Goal: Task Accomplishment & Management: Use online tool/utility

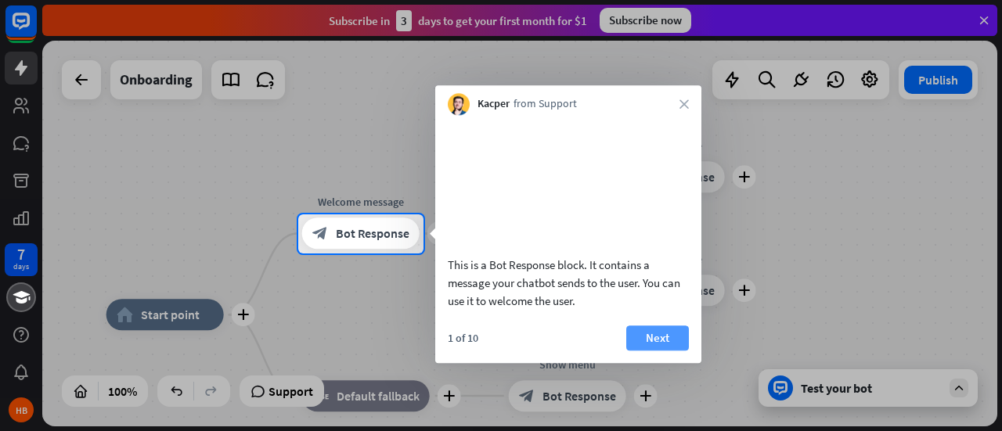
click at [660, 351] on button "Next" at bounding box center [657, 338] width 63 height 25
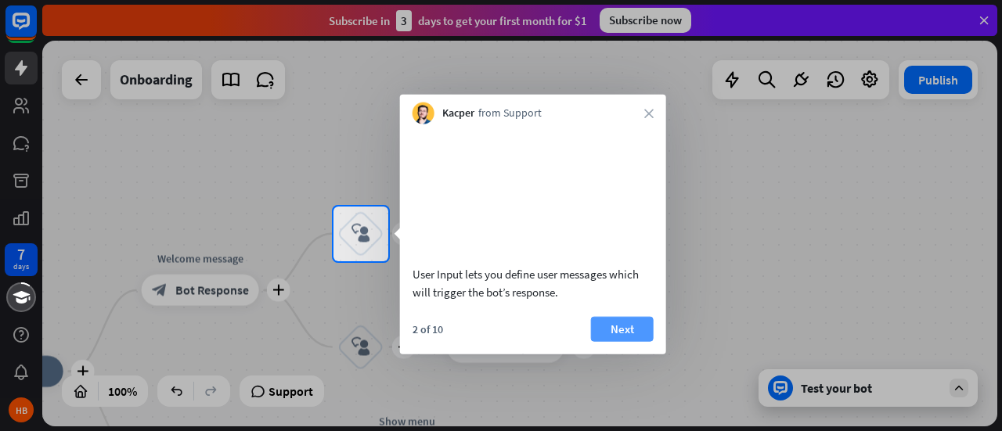
click at [623, 341] on button "Next" at bounding box center [622, 328] width 63 height 25
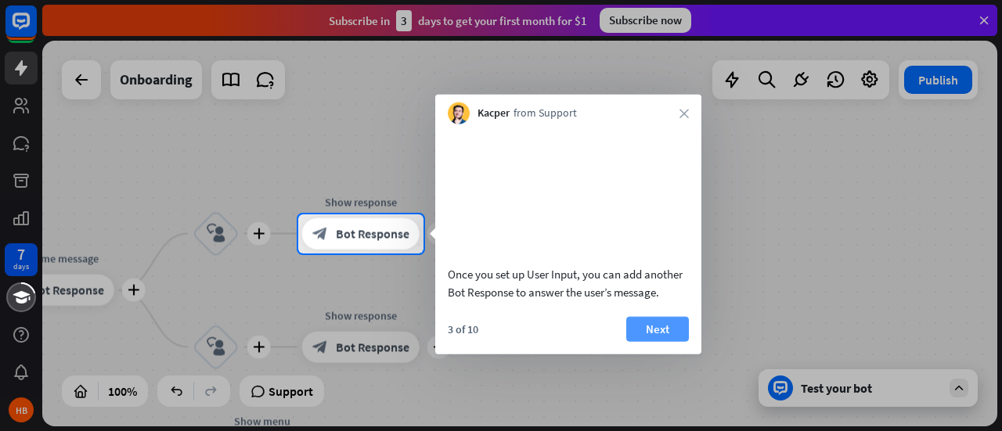
click at [668, 341] on button "Next" at bounding box center [657, 328] width 63 height 25
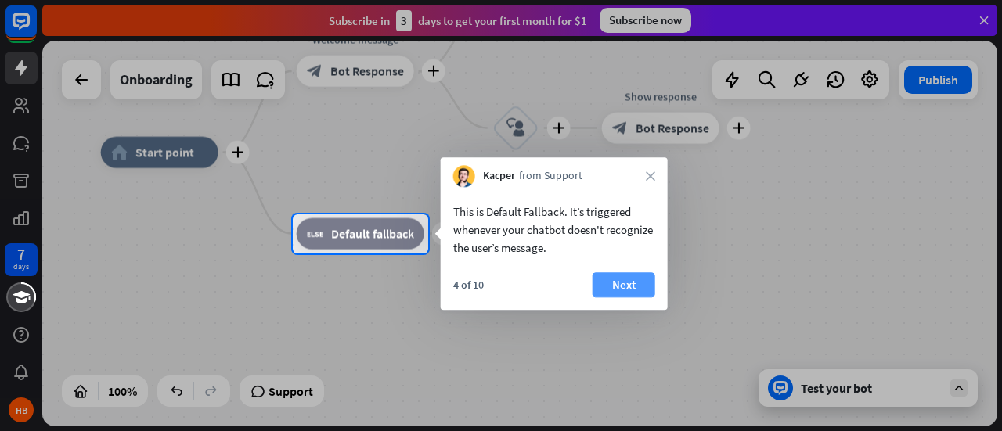
click at [632, 284] on button "Next" at bounding box center [623, 284] width 63 height 25
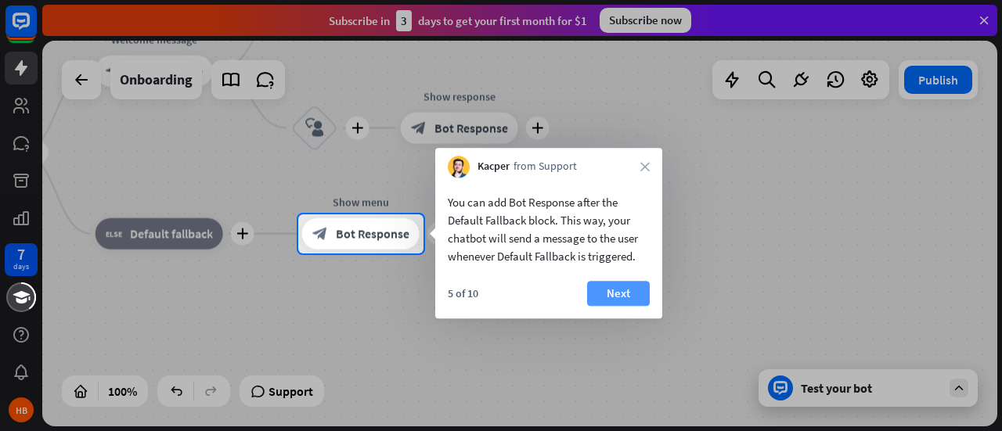
click at [620, 298] on button "Next" at bounding box center [618, 293] width 63 height 25
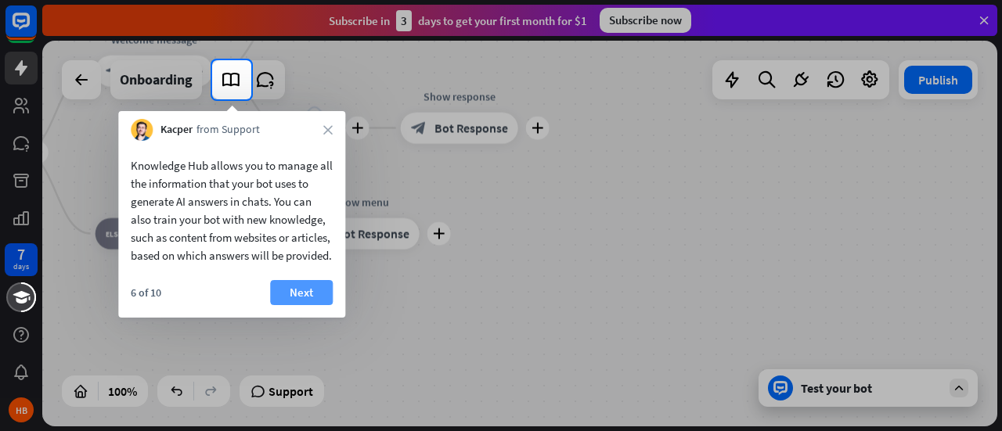
click at [304, 305] on button "Next" at bounding box center [301, 292] width 63 height 25
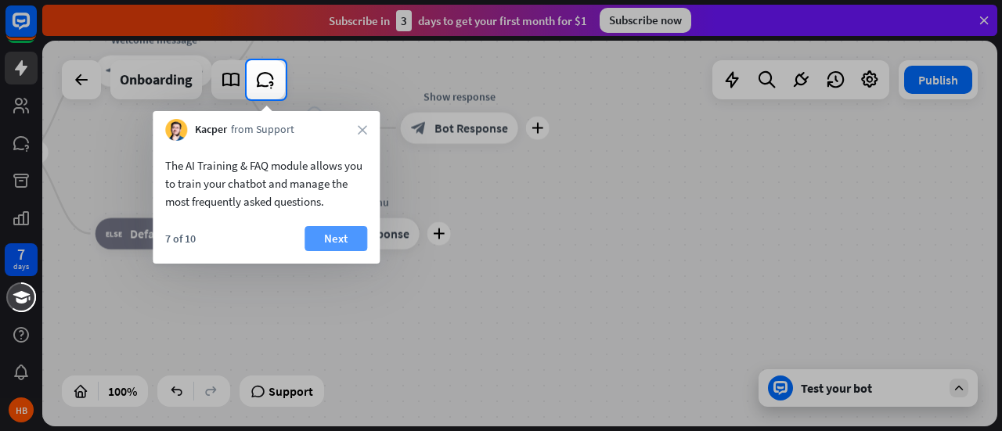
click at [324, 242] on button "Next" at bounding box center [335, 238] width 63 height 25
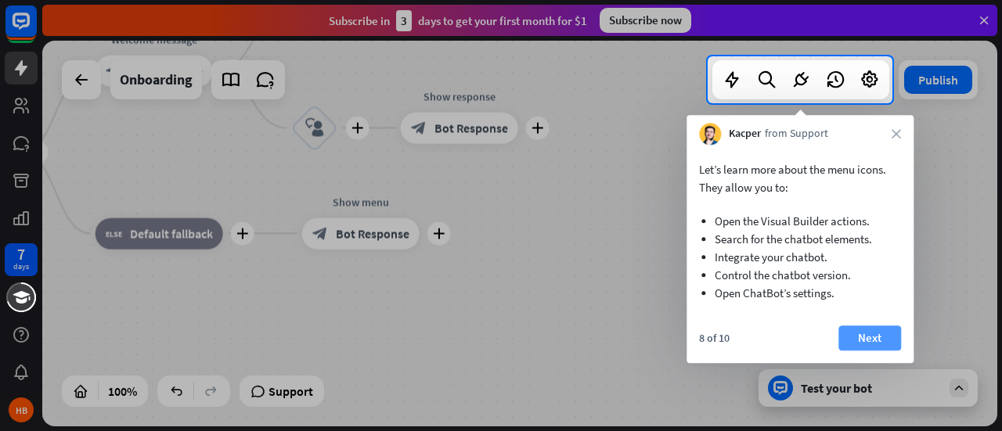
click at [873, 340] on button "Next" at bounding box center [869, 338] width 63 height 25
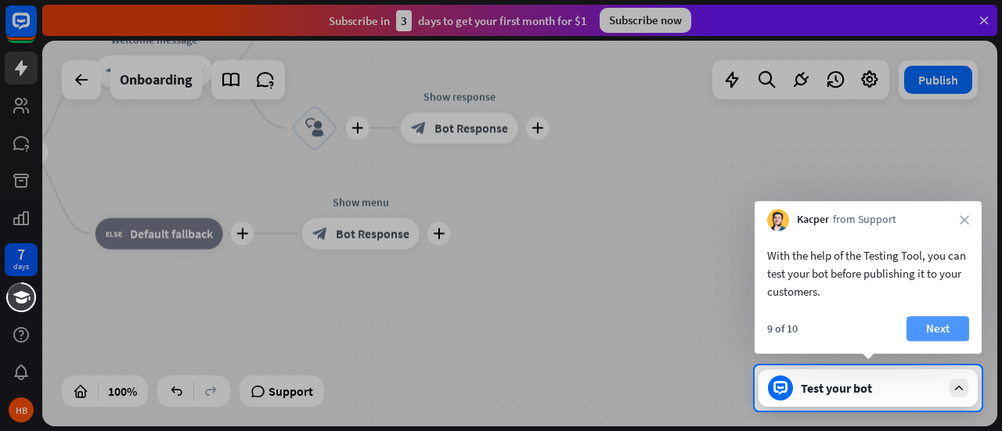
click at [941, 336] on button "Next" at bounding box center [937, 328] width 63 height 25
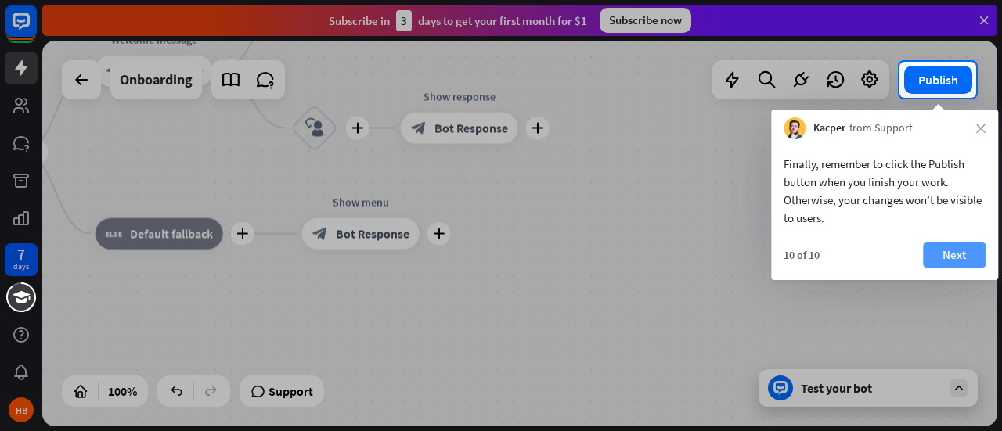
click at [961, 257] on button "Next" at bounding box center [954, 255] width 63 height 25
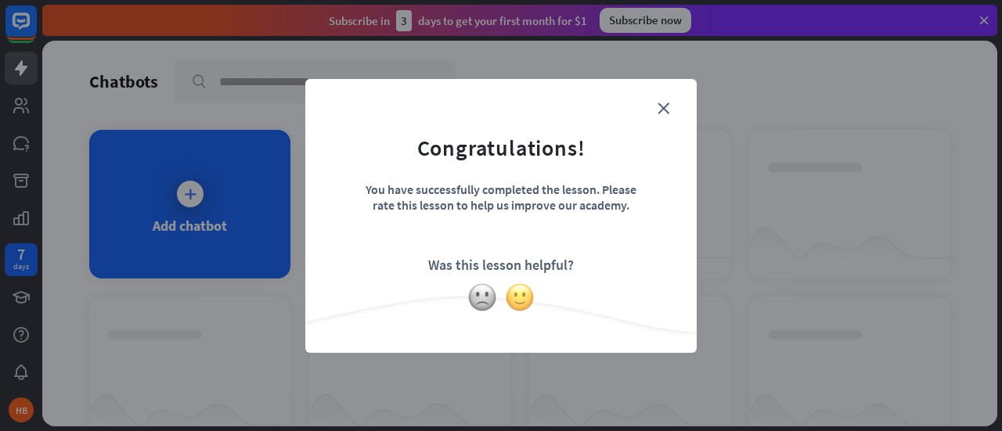
click at [523, 307] on img at bounding box center [520, 297] width 30 height 30
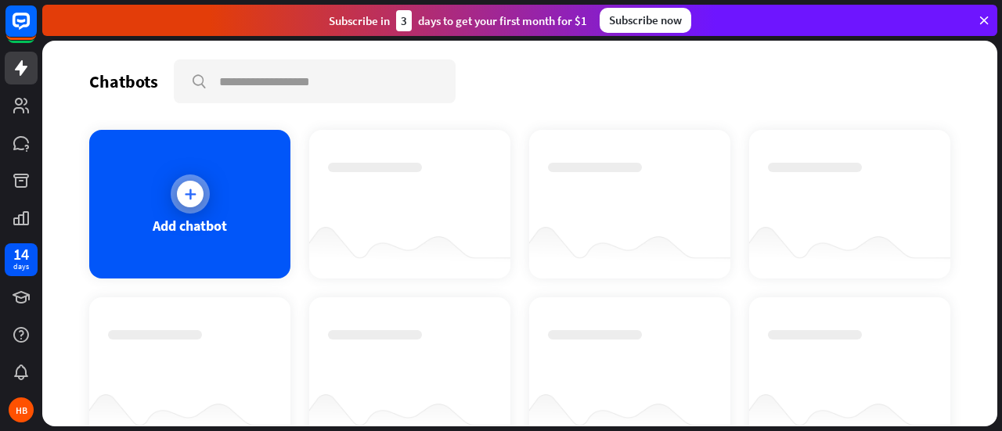
click at [189, 198] on icon at bounding box center [190, 194] width 16 height 16
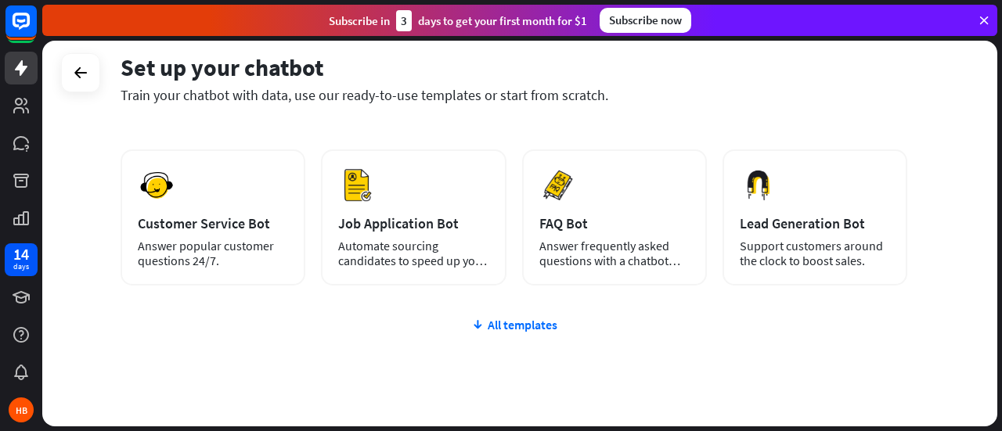
scroll to position [221, 0]
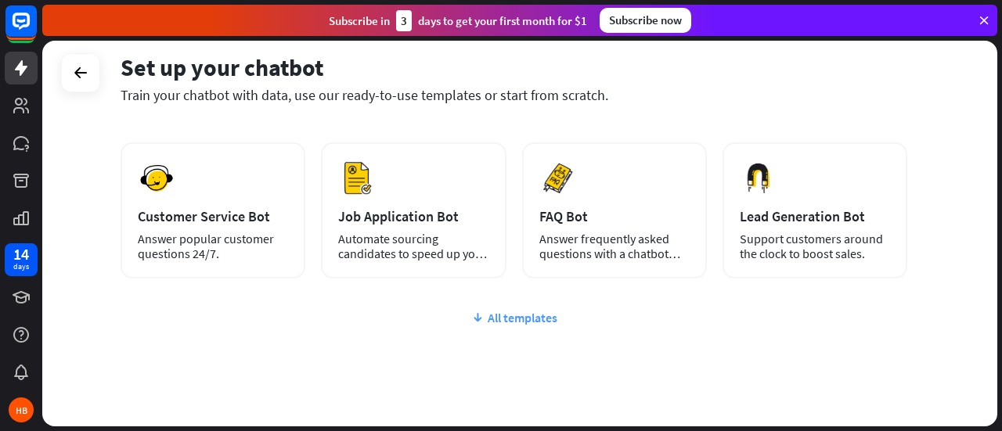
click at [518, 317] on div "All templates" at bounding box center [514, 318] width 786 height 16
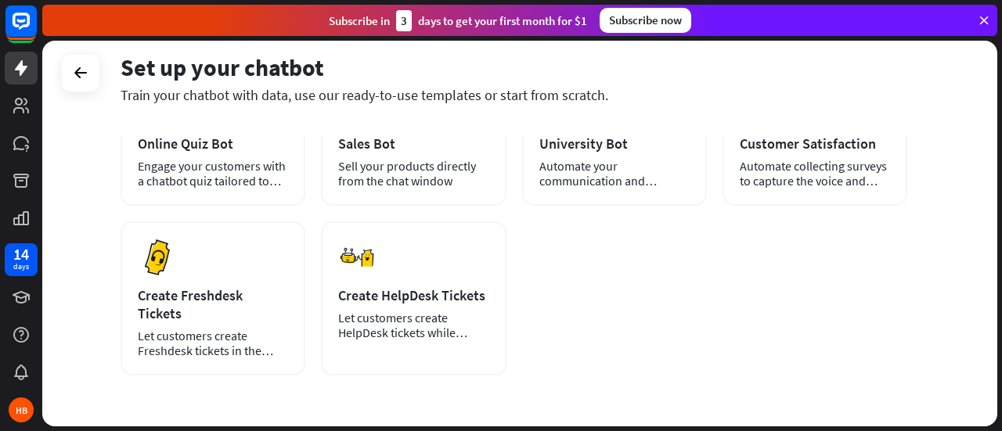
scroll to position [0, 0]
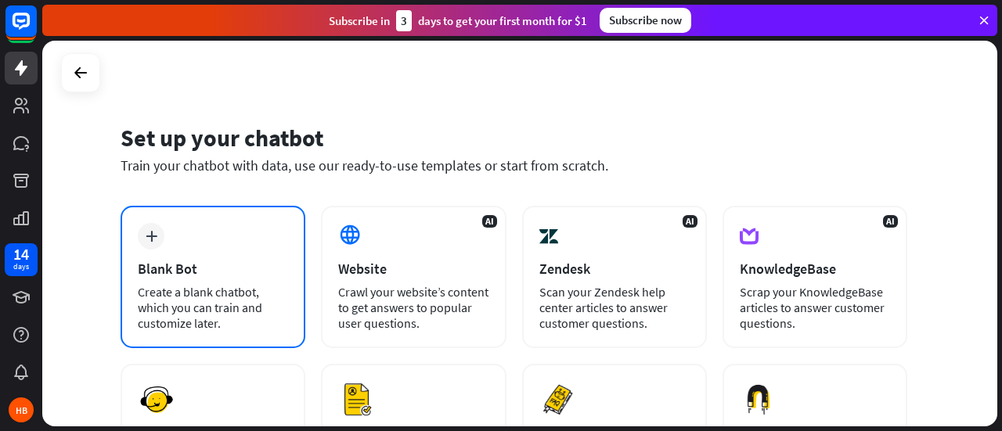
click at [189, 254] on div "plus Blank Bot Create a blank chatbot, which you can train and customize later." at bounding box center [213, 277] width 185 height 142
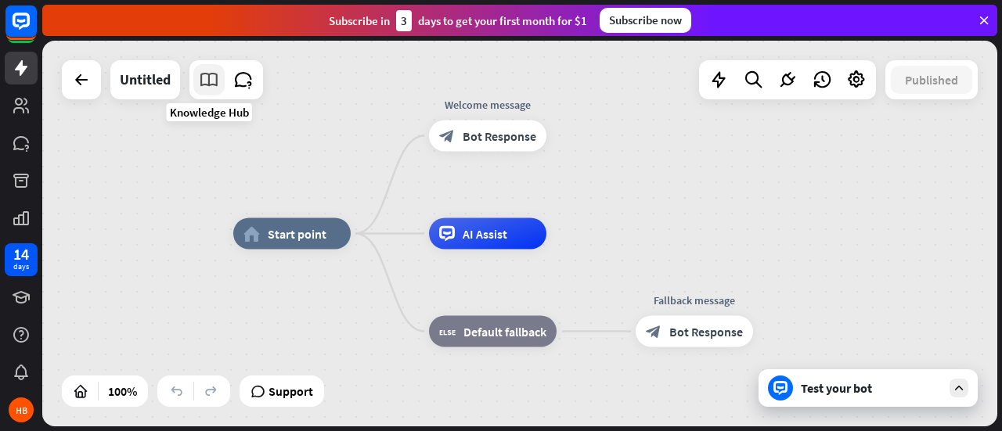
click at [210, 78] on icon at bounding box center [209, 80] width 20 height 20
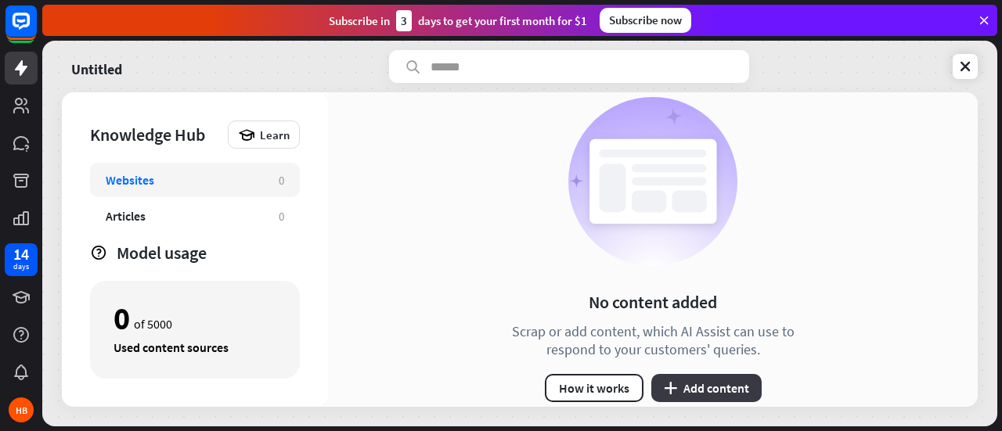
click at [700, 387] on button "plus Add content" at bounding box center [706, 388] width 110 height 28
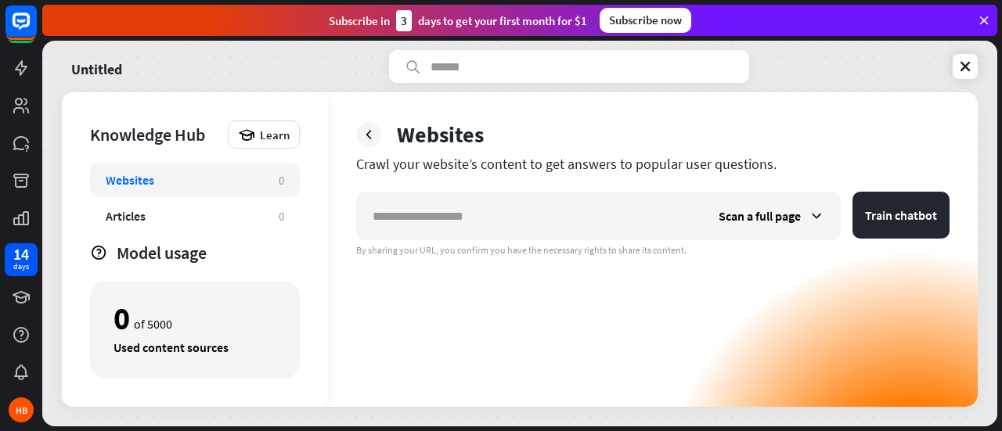
click at [606, 123] on div "Websites" at bounding box center [652, 135] width 593 height 28
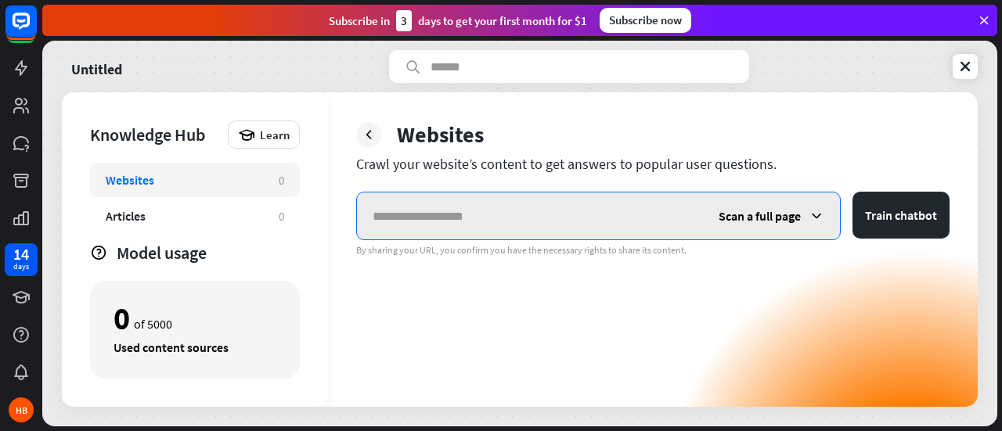
click at [535, 222] on input "text" at bounding box center [530, 216] width 346 height 47
paste input "**********"
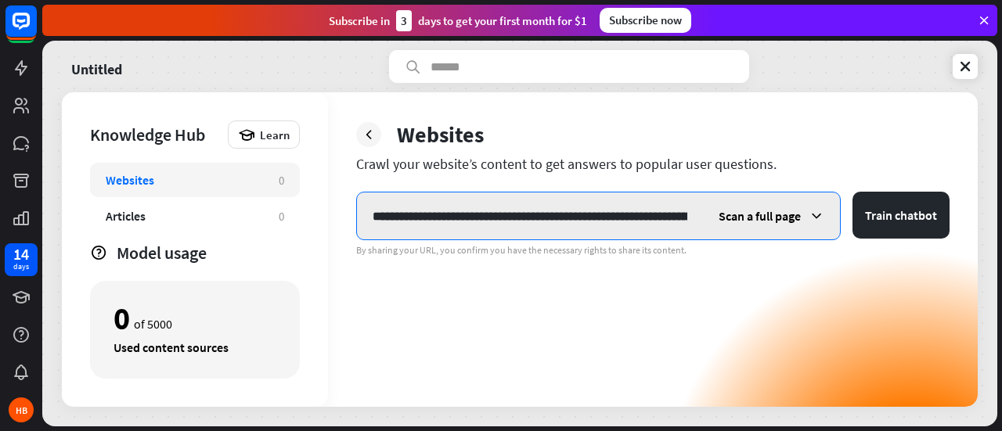
scroll to position [0, 235]
type input "**********"
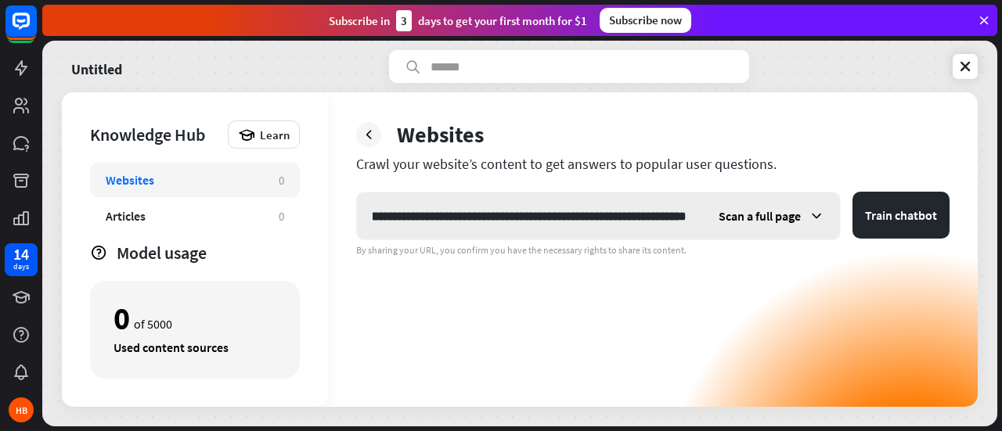
click at [768, 216] on span "Scan a full page" at bounding box center [759, 216] width 82 height 16
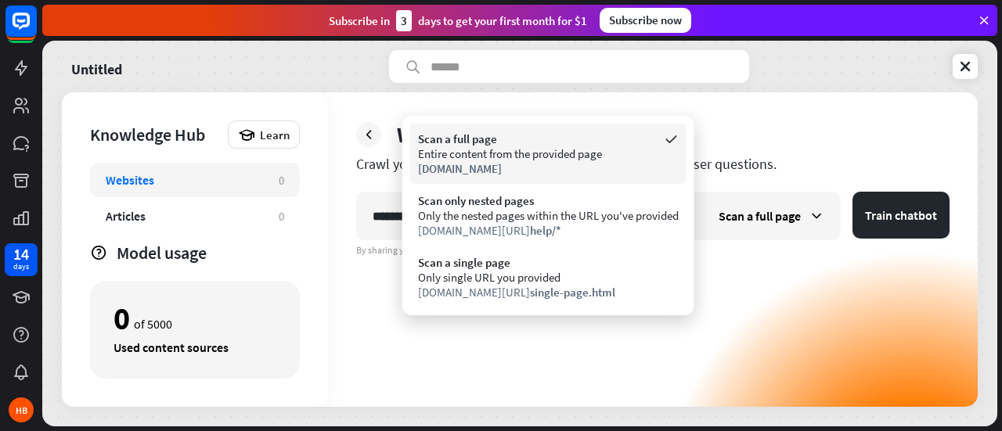
click at [549, 136] on div "Scan a full page" at bounding box center [548, 138] width 261 height 15
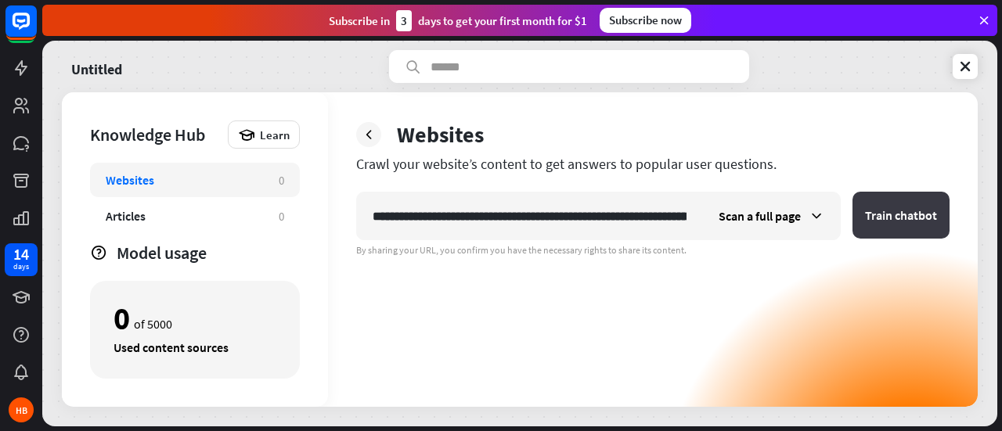
click at [927, 225] on button "Train chatbot" at bounding box center [900, 215] width 97 height 47
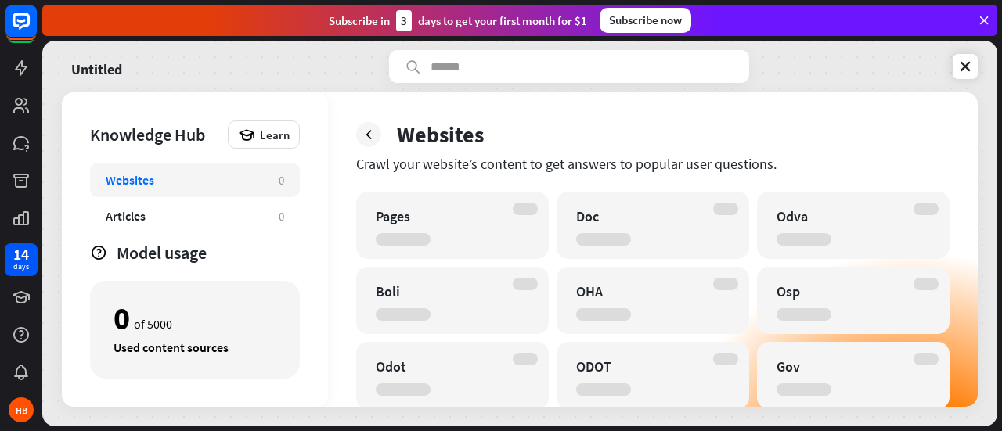
click at [881, 121] on div "Websites" at bounding box center [652, 135] width 593 height 28
click at [842, 151] on div "Websites Crawl your website’s content to get answers to popular user questions.…" at bounding box center [653, 249] width 650 height 315
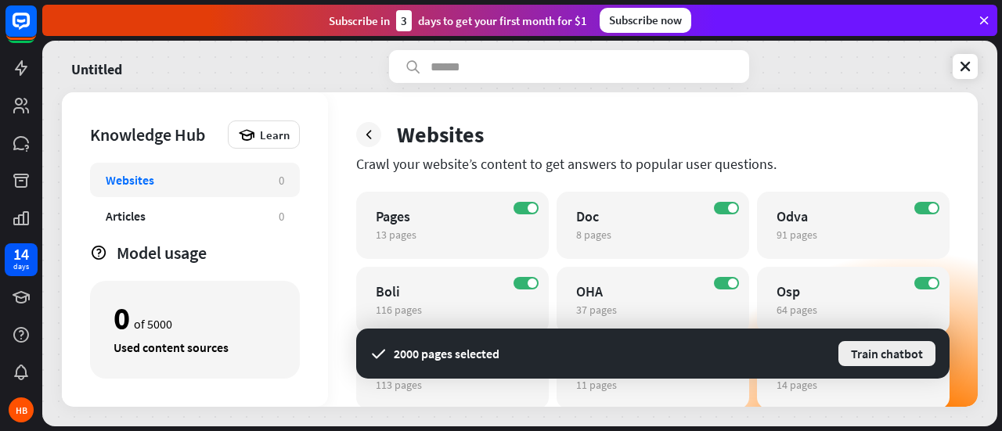
click at [884, 351] on button "Train chatbot" at bounding box center [887, 354] width 100 height 28
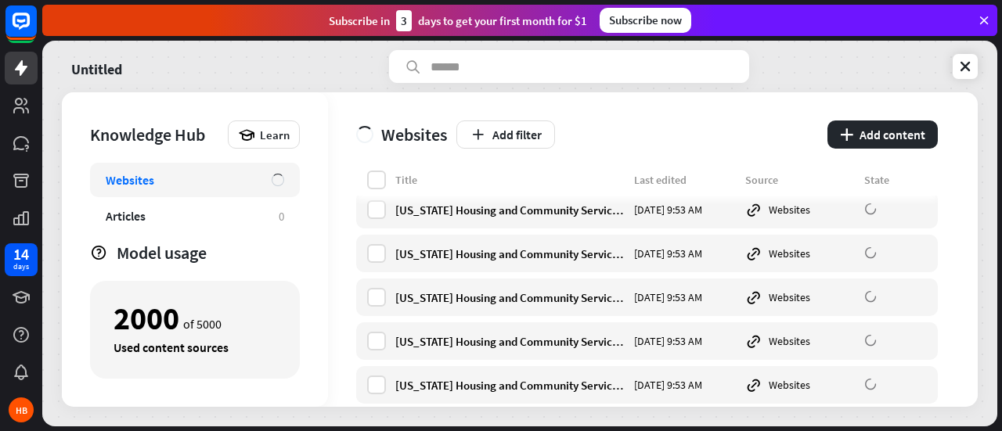
scroll to position [14013, 0]
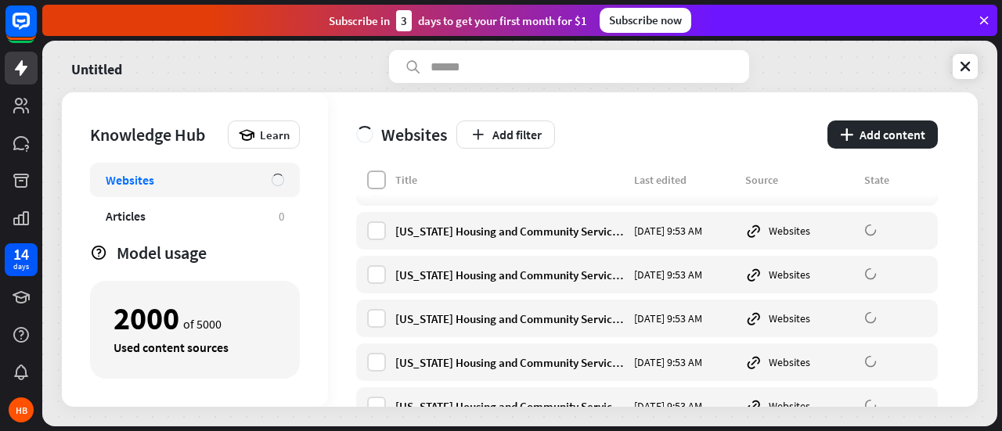
click at [376, 182] on label at bounding box center [376, 180] width 19 height 19
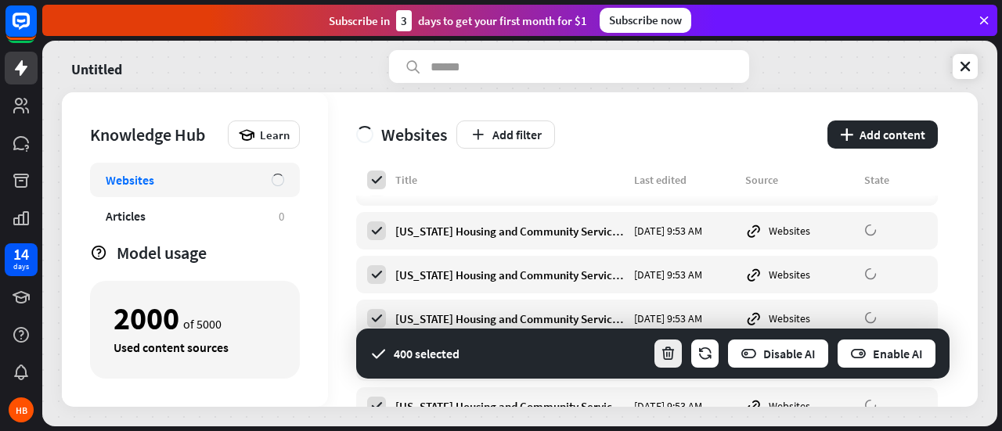
click at [667, 351] on icon "button" at bounding box center [668, 354] width 16 height 16
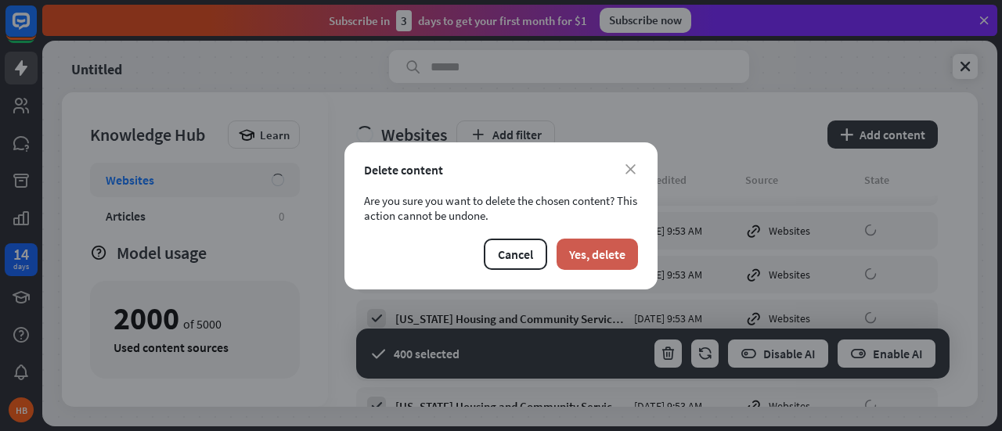
click at [596, 253] on button "Yes, delete" at bounding box center [596, 254] width 81 height 31
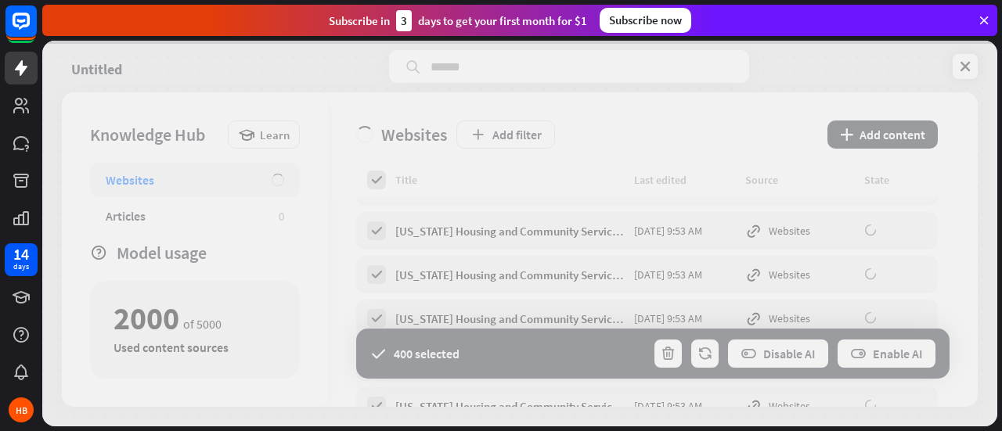
scroll to position [0, 0]
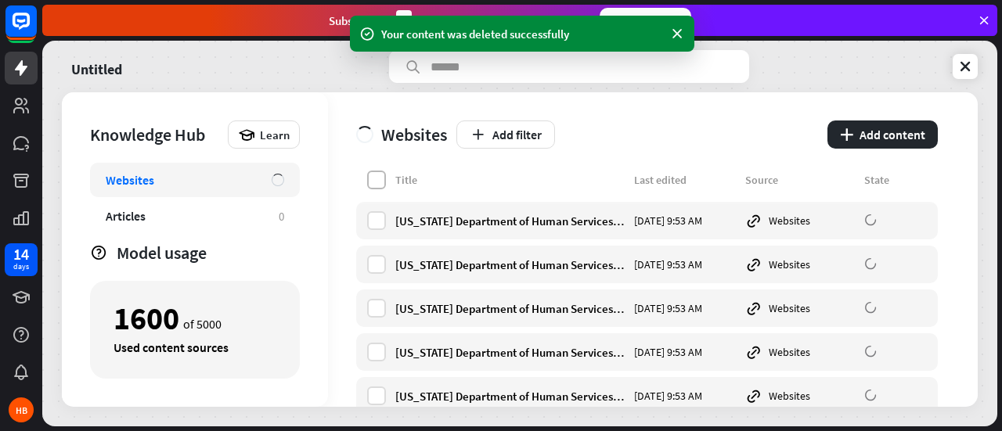
click at [371, 181] on label at bounding box center [376, 180] width 19 height 19
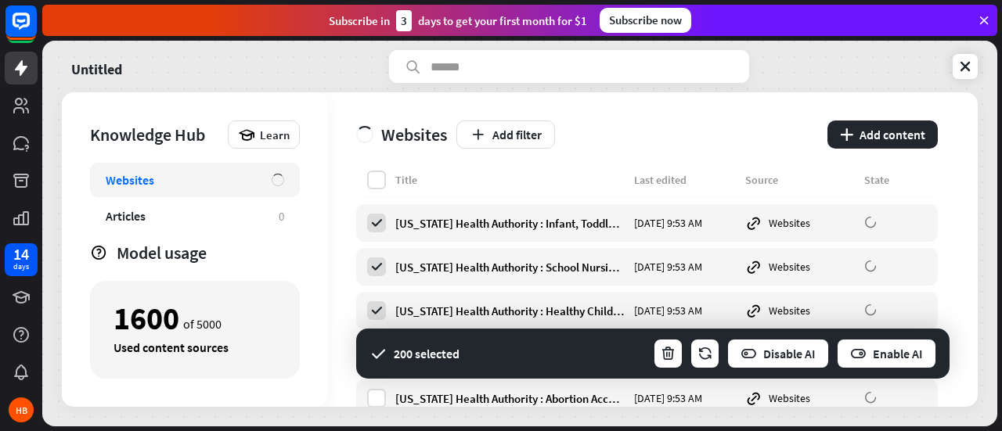
scroll to position [8626, 0]
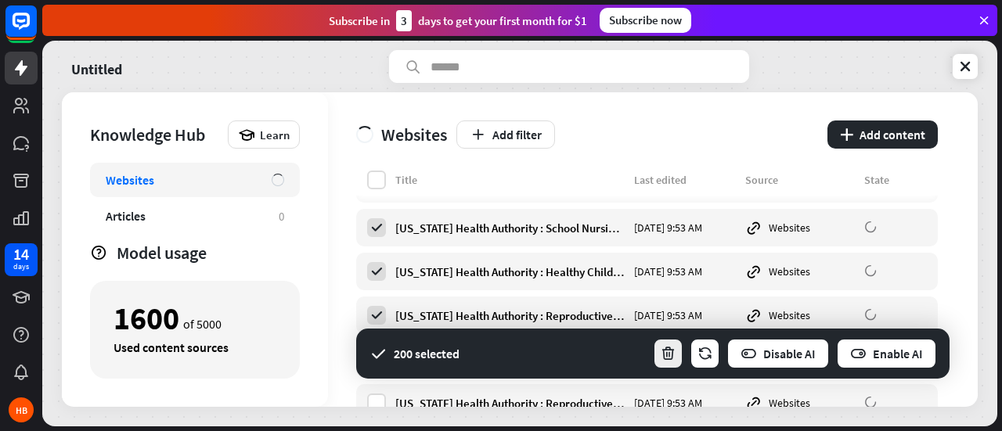
click at [673, 354] on icon "button" at bounding box center [668, 354] width 16 height 16
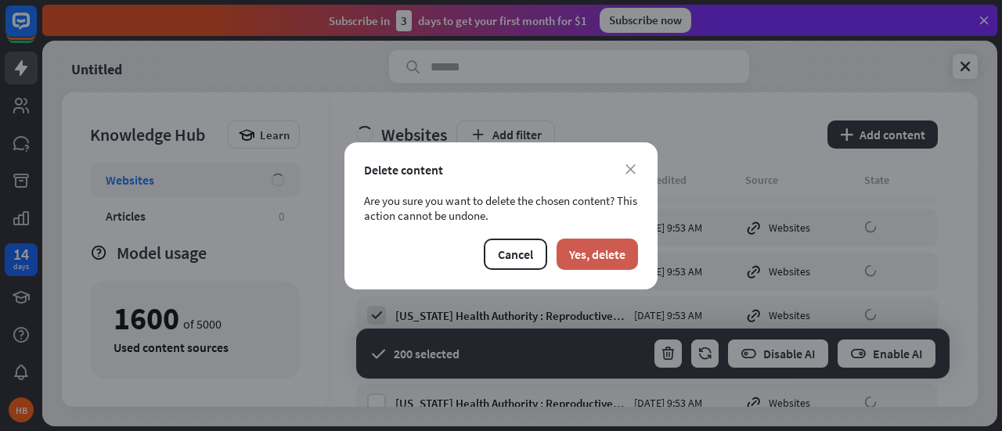
click at [621, 250] on button "Yes, delete" at bounding box center [596, 254] width 81 height 31
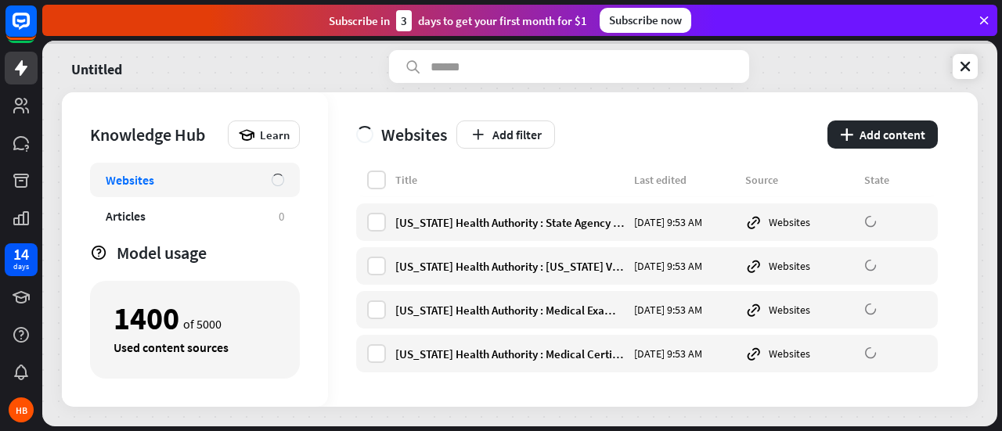
scroll to position [0, 0]
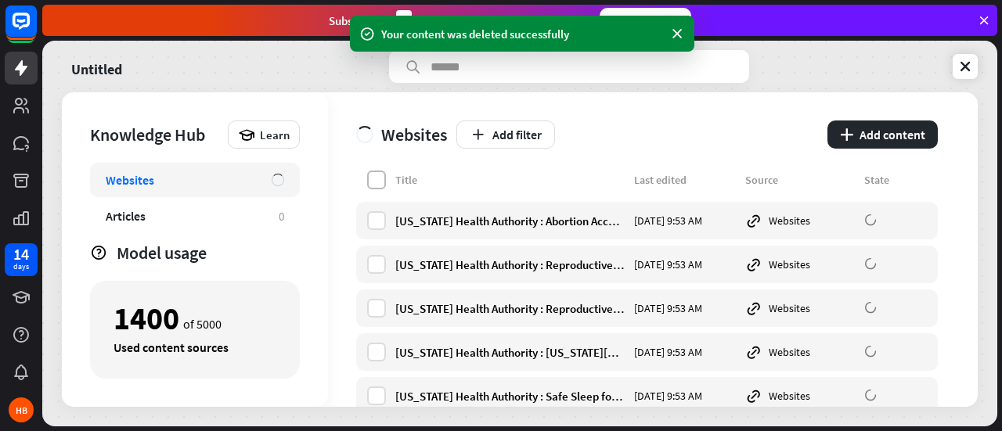
click at [380, 180] on label at bounding box center [376, 180] width 19 height 19
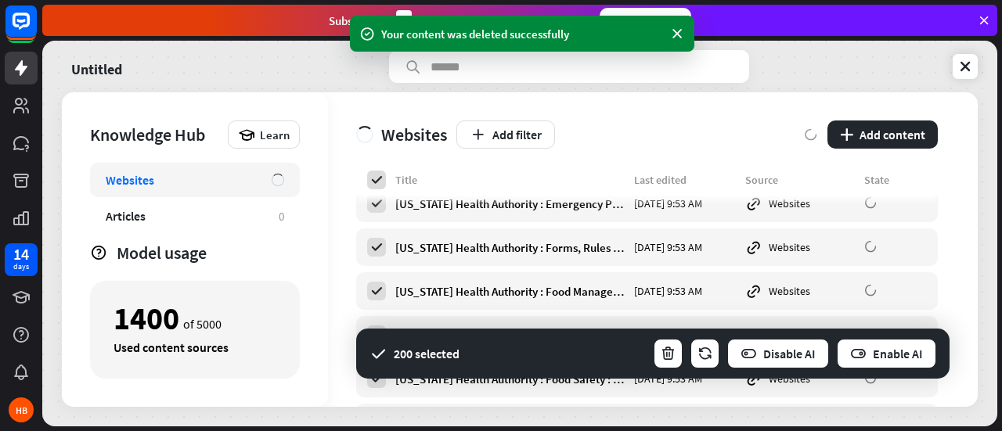
scroll to position [8587, 0]
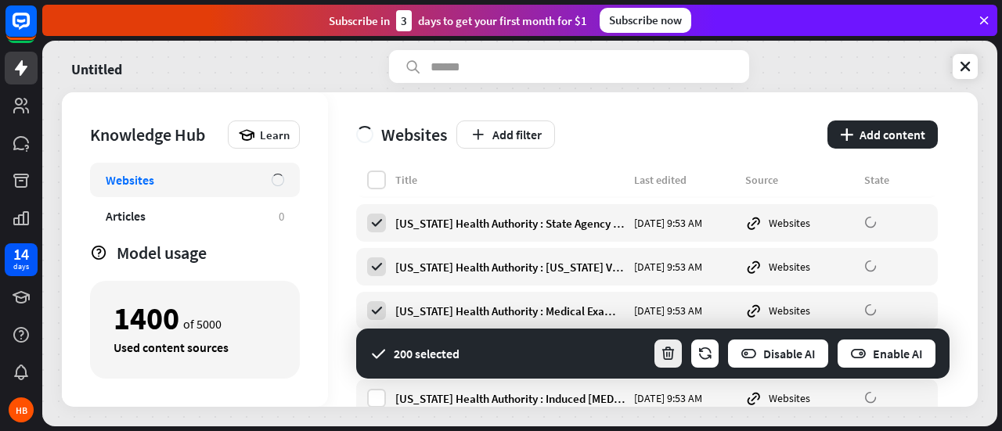
click at [665, 351] on icon "button" at bounding box center [668, 354] width 16 height 16
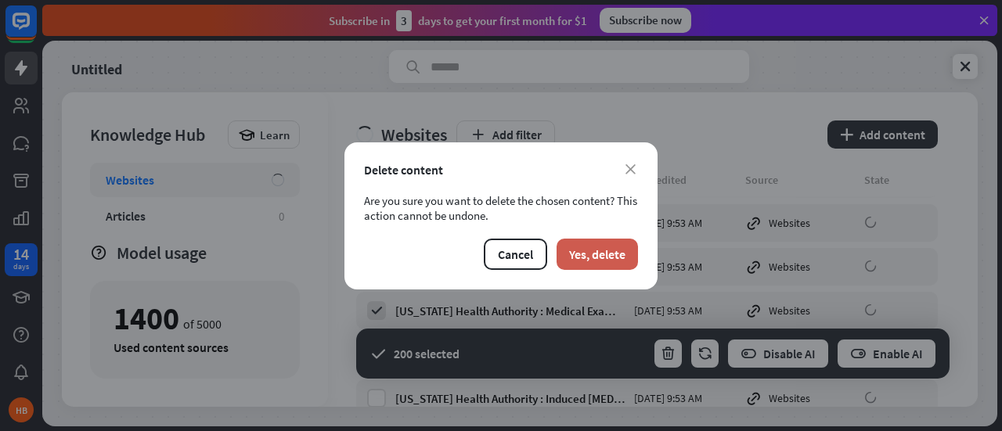
click at [603, 256] on button "Yes, delete" at bounding box center [596, 254] width 81 height 31
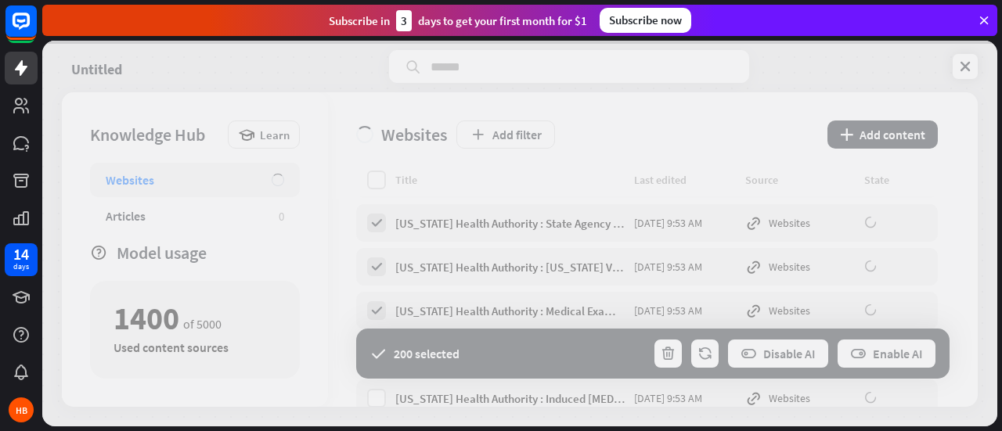
scroll to position [0, 0]
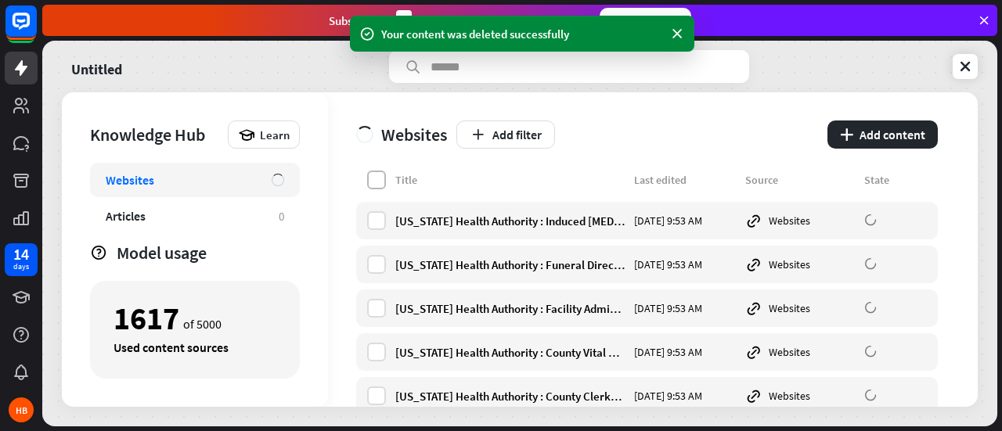
click at [383, 173] on label at bounding box center [376, 180] width 19 height 19
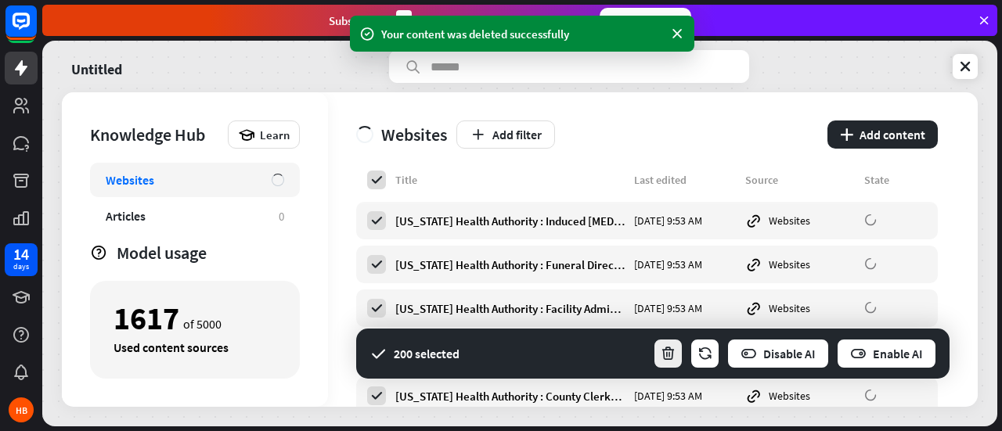
click at [658, 347] on button "button" at bounding box center [668, 353] width 31 height 31
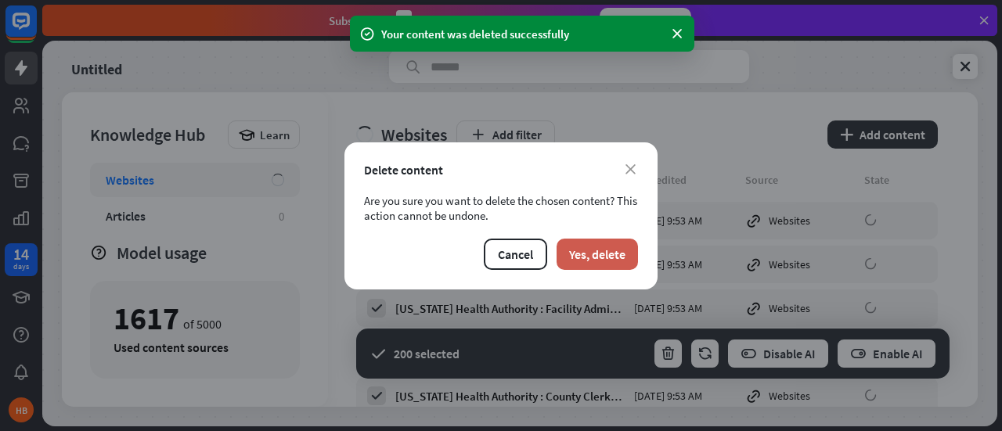
click at [608, 243] on button "Yes, delete" at bounding box center [596, 254] width 81 height 31
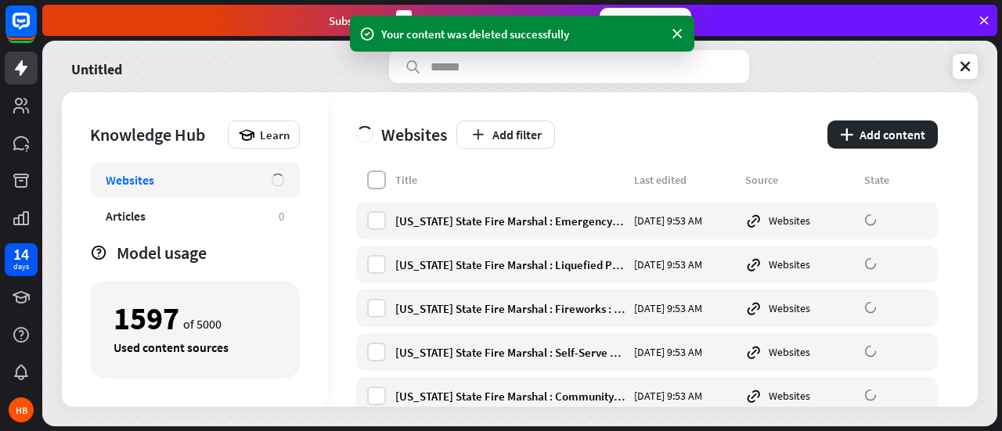
click at [382, 181] on label at bounding box center [376, 180] width 19 height 19
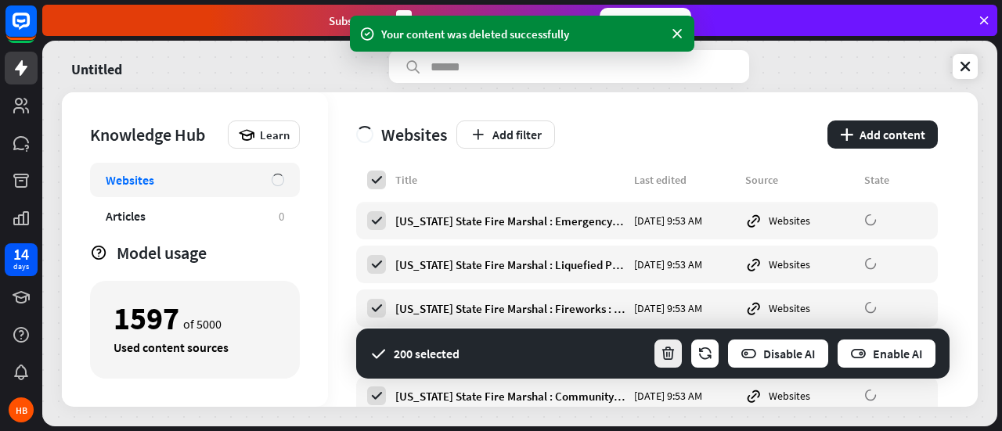
click at [664, 348] on icon "button" at bounding box center [668, 354] width 16 height 16
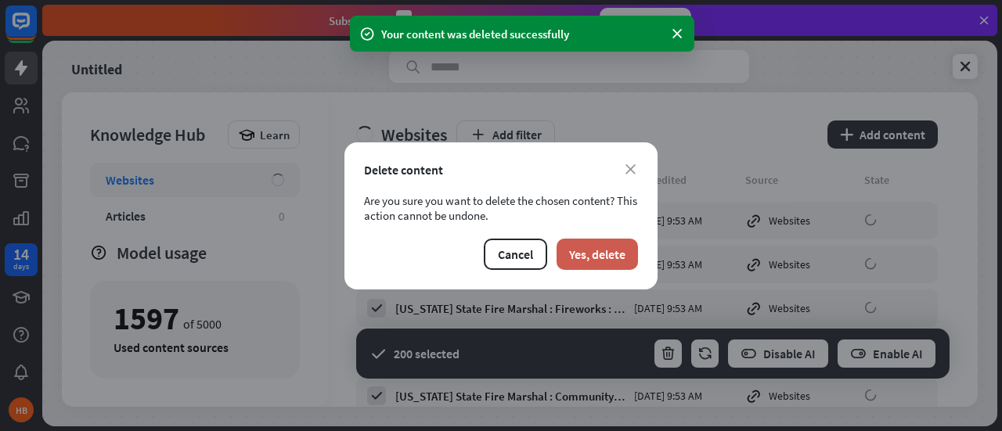
click at [603, 255] on button "Yes, delete" at bounding box center [596, 254] width 81 height 31
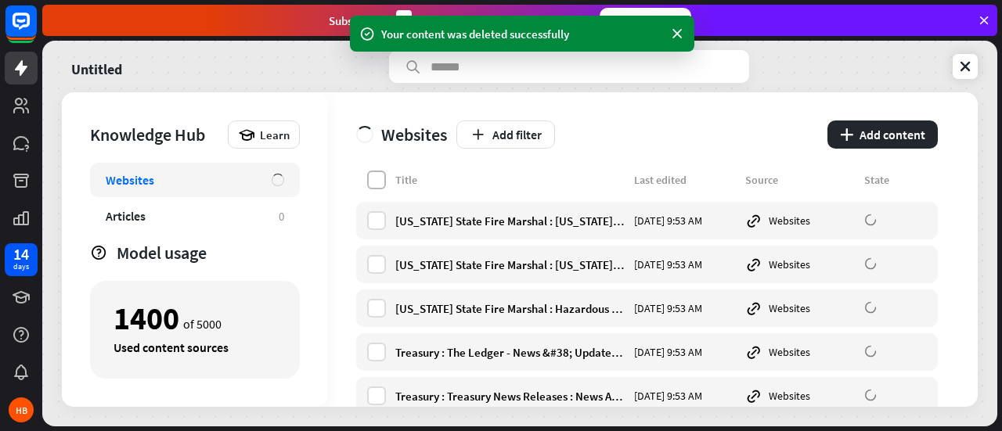
click at [371, 178] on label at bounding box center [376, 180] width 19 height 19
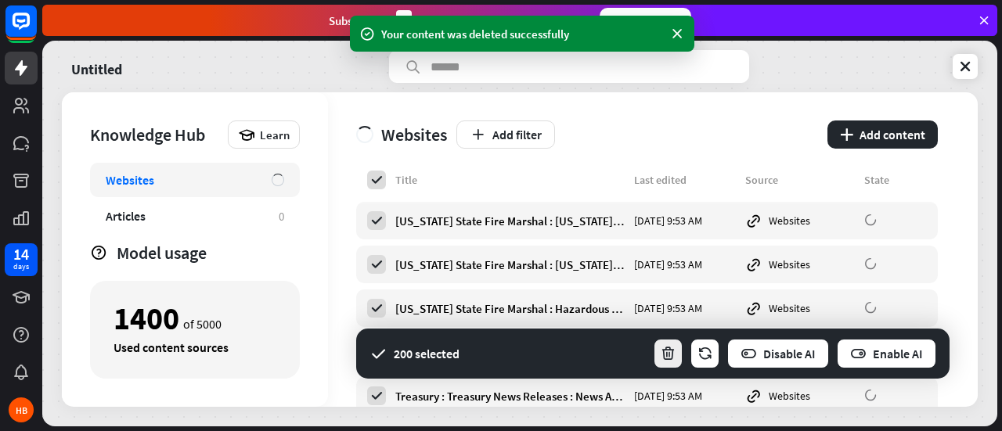
click at [665, 347] on icon "button" at bounding box center [668, 354] width 16 height 16
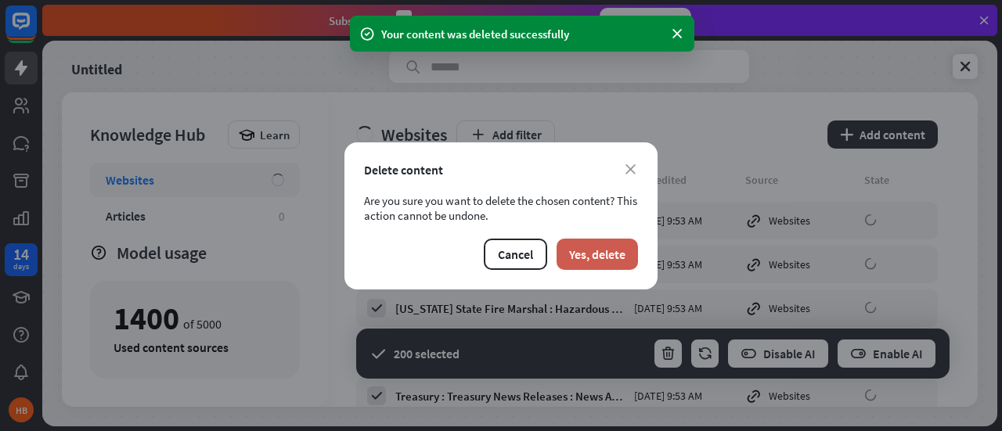
click at [601, 250] on button "Yes, delete" at bounding box center [596, 254] width 81 height 31
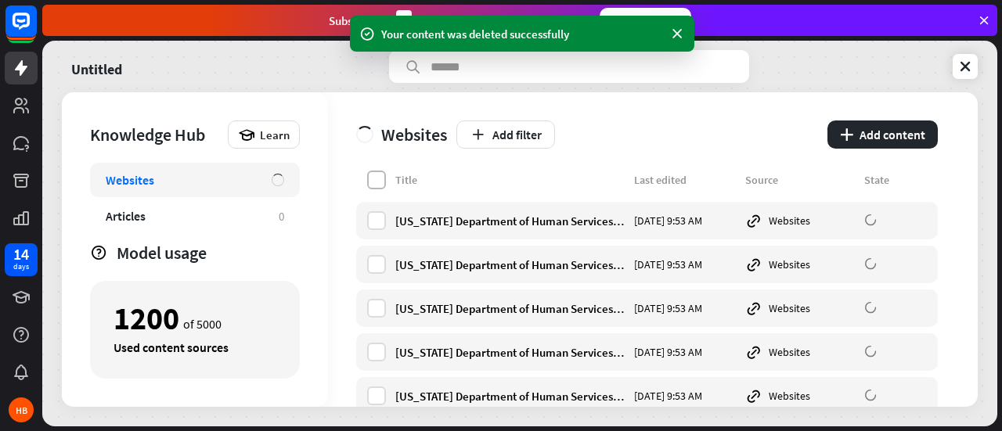
click at [369, 178] on label at bounding box center [376, 180] width 19 height 19
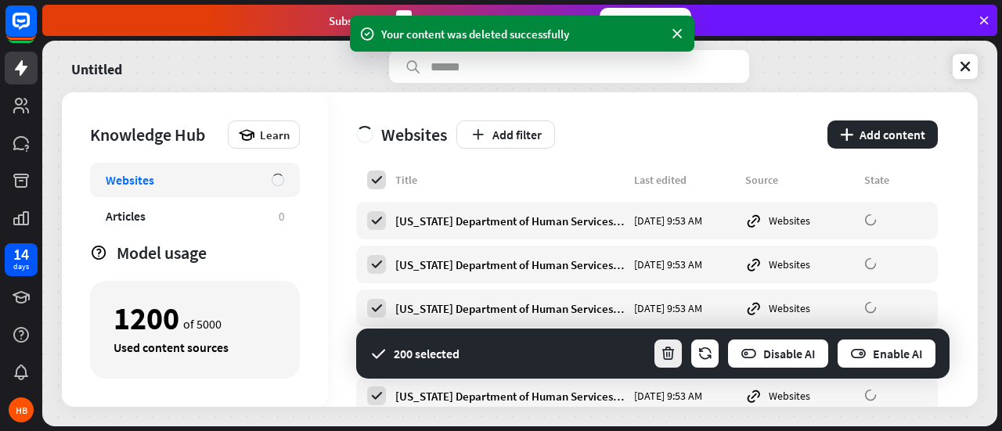
click at [671, 355] on icon "button" at bounding box center [668, 354] width 16 height 16
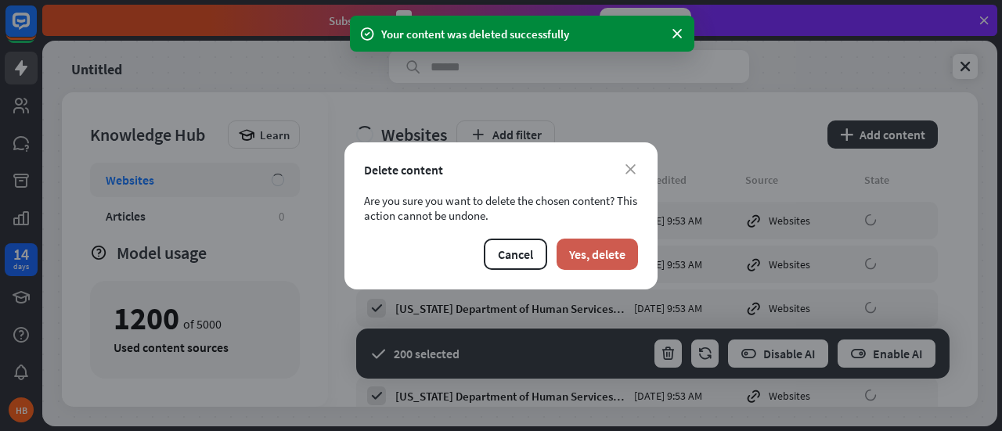
click at [606, 256] on button "Yes, delete" at bounding box center [596, 254] width 81 height 31
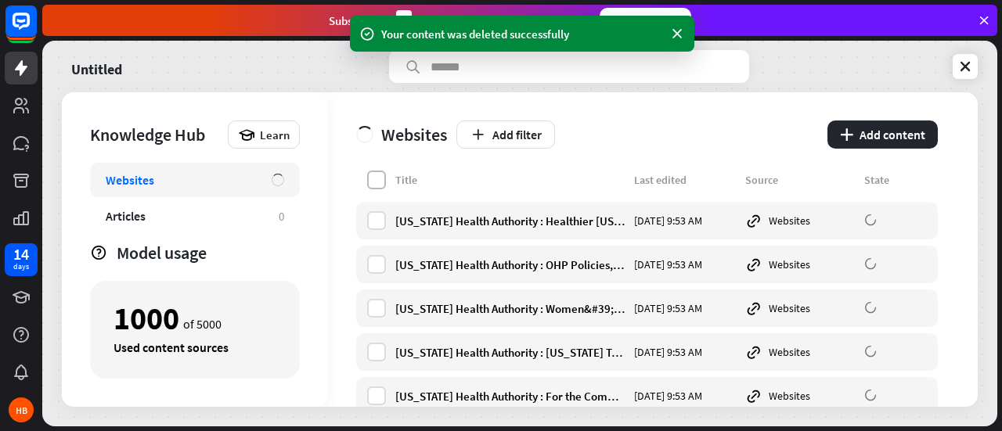
click at [379, 185] on label at bounding box center [376, 180] width 19 height 19
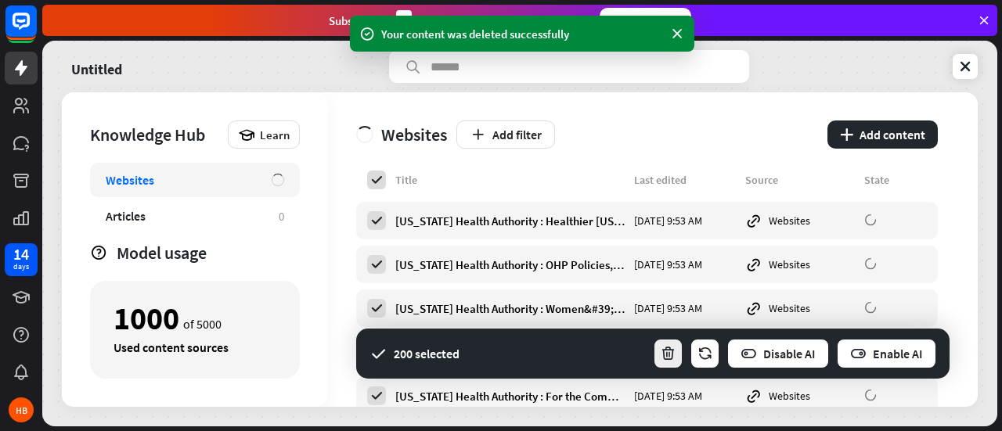
click at [668, 358] on icon "button" at bounding box center [668, 354] width 16 height 16
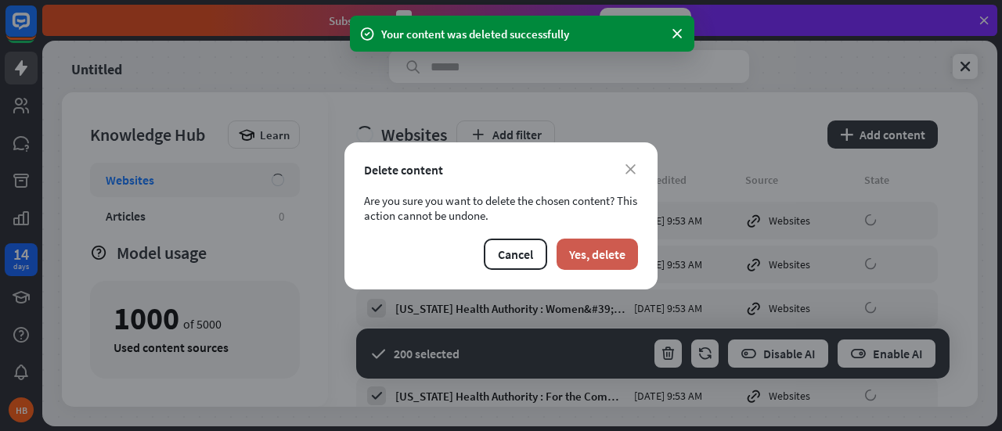
click at [595, 255] on button "Yes, delete" at bounding box center [596, 254] width 81 height 31
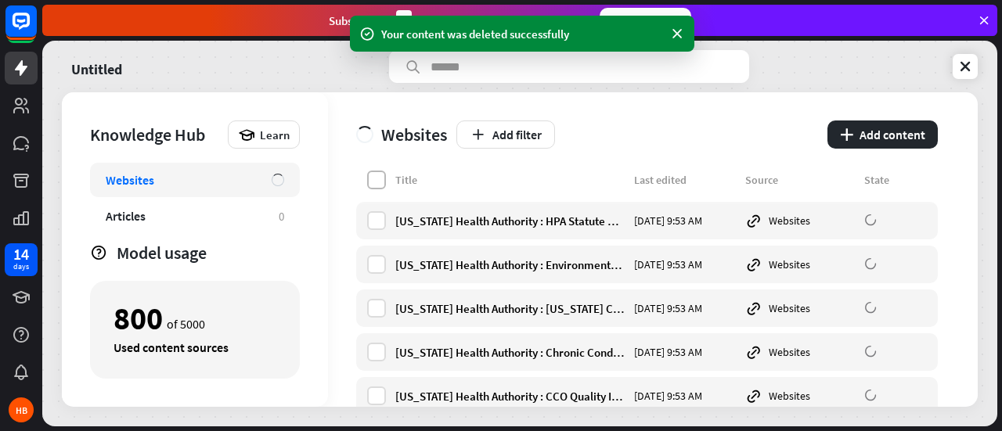
click at [372, 176] on label at bounding box center [376, 180] width 19 height 19
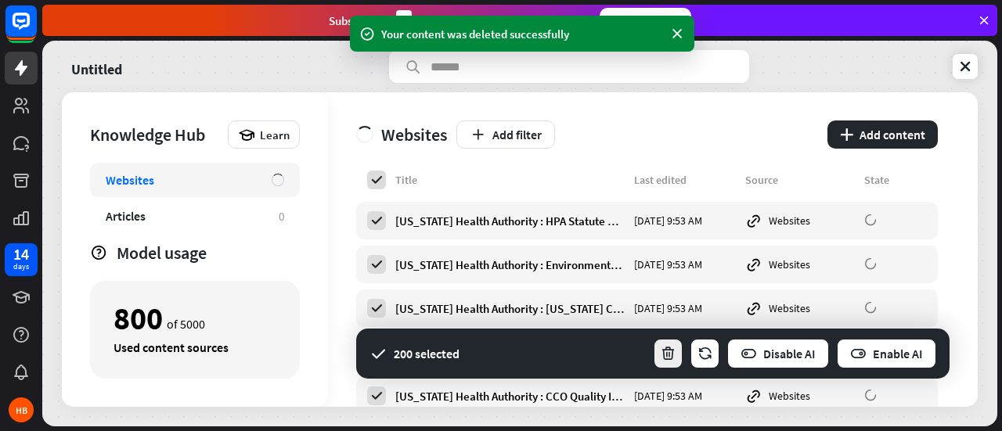
click at [665, 353] on icon "button" at bounding box center [668, 354] width 16 height 16
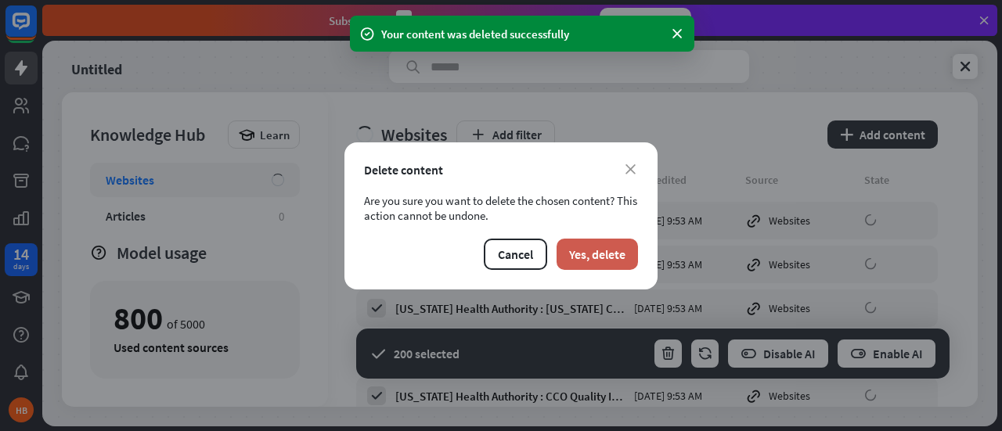
click at [612, 259] on button "Yes, delete" at bounding box center [596, 254] width 81 height 31
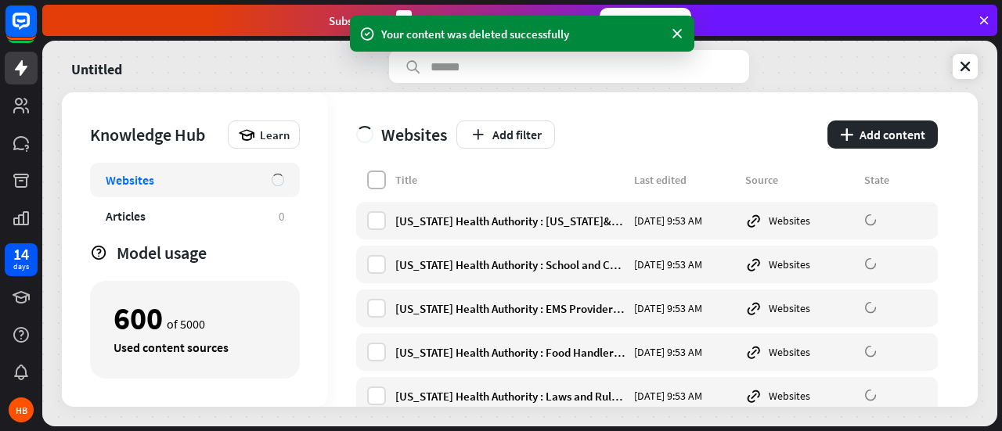
click at [374, 176] on label at bounding box center [376, 180] width 19 height 19
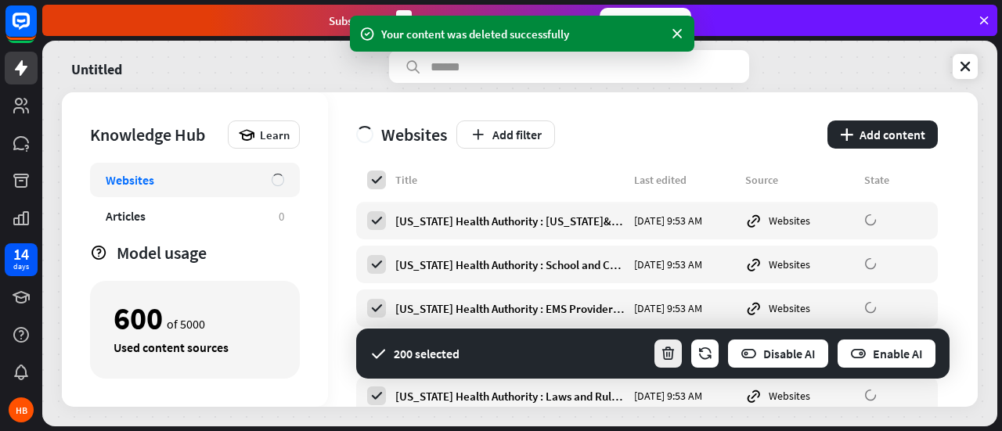
click at [664, 356] on icon "button" at bounding box center [668, 354] width 16 height 16
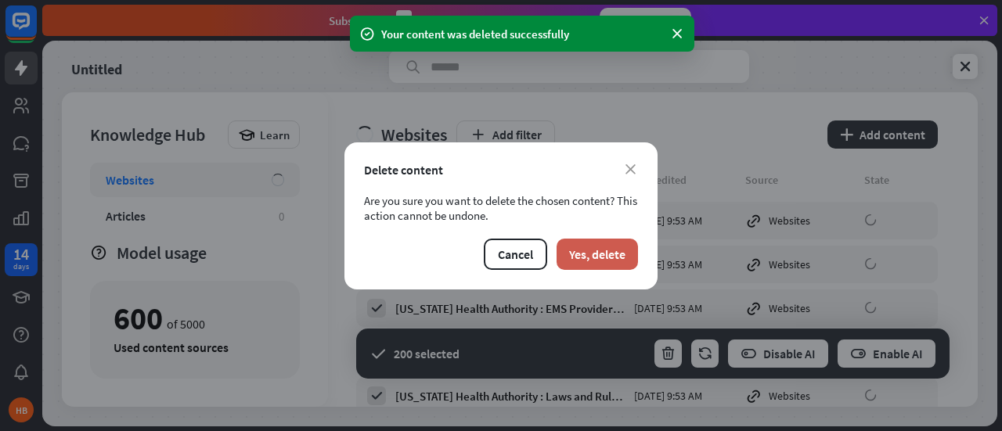
click at [590, 248] on button "Yes, delete" at bounding box center [596, 254] width 81 height 31
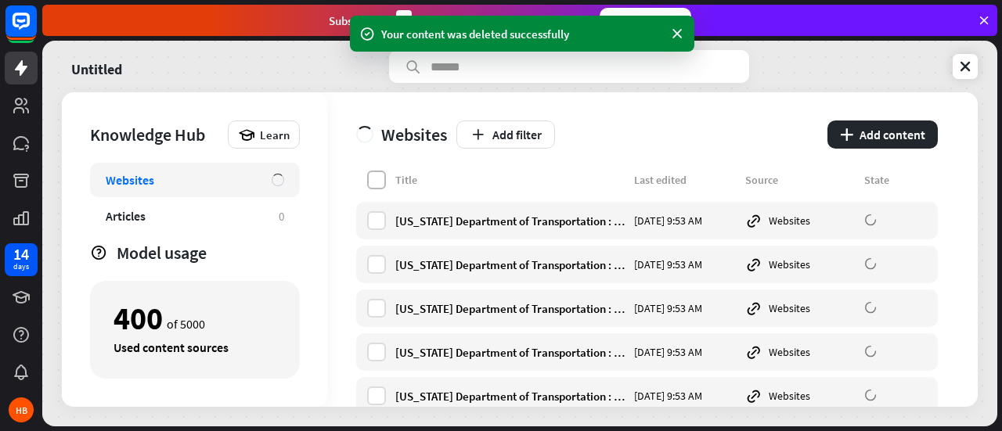
click at [376, 182] on label at bounding box center [376, 180] width 19 height 19
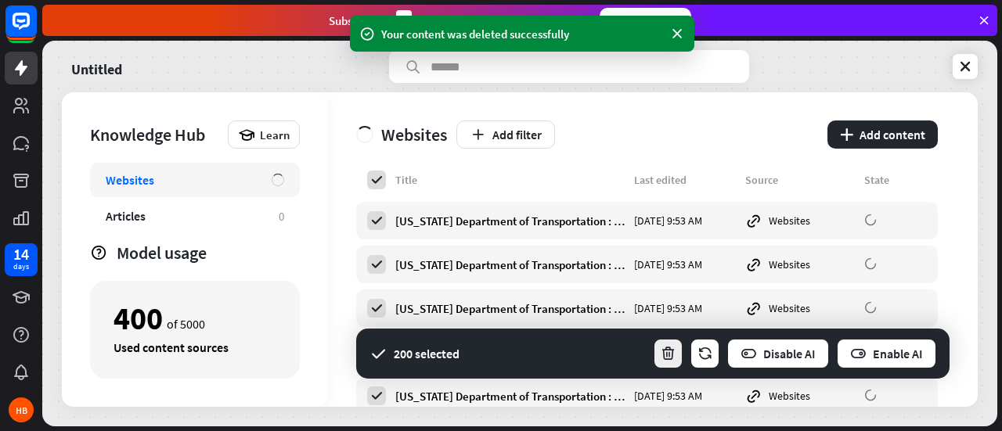
click at [669, 354] on icon "button" at bounding box center [668, 354] width 16 height 16
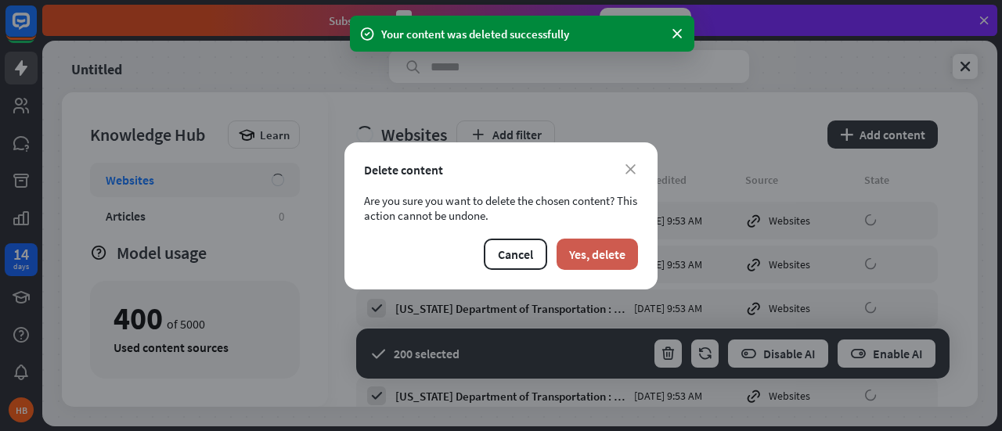
click at [592, 257] on button "Yes, delete" at bounding box center [596, 254] width 81 height 31
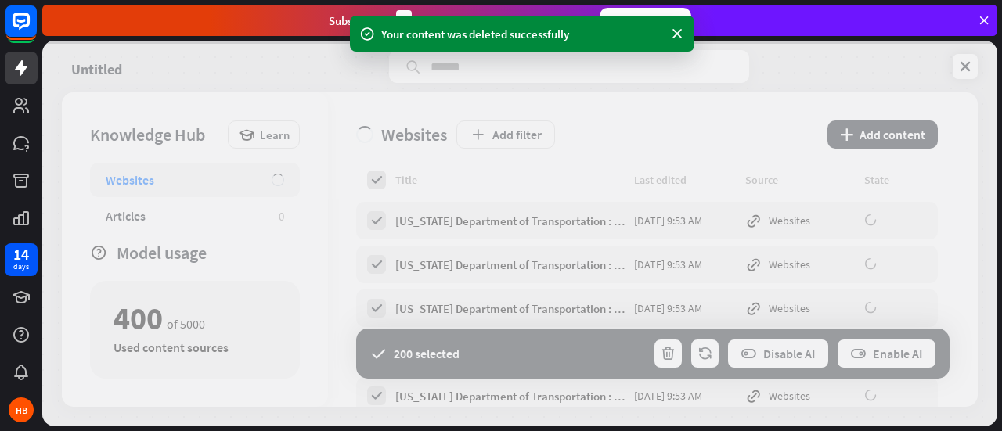
drag, startPoint x: 592, startPoint y: 257, endPoint x: 573, endPoint y: 184, distance: 75.9
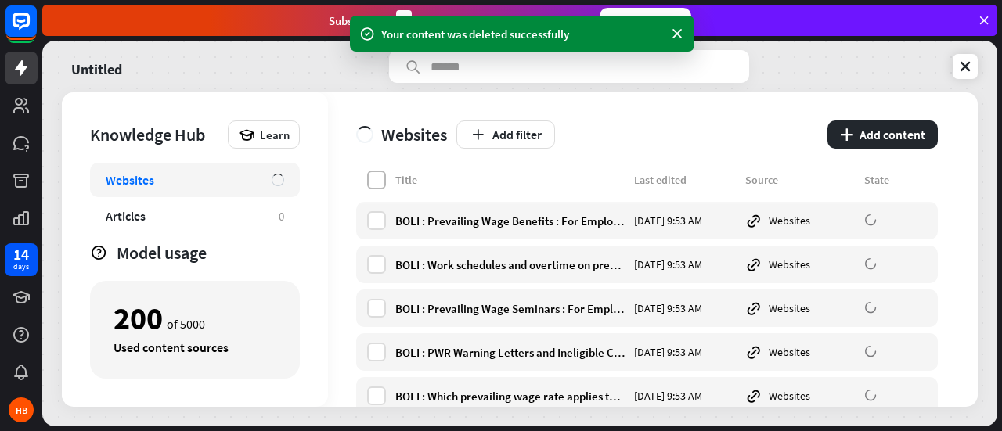
click at [382, 177] on label at bounding box center [376, 180] width 19 height 19
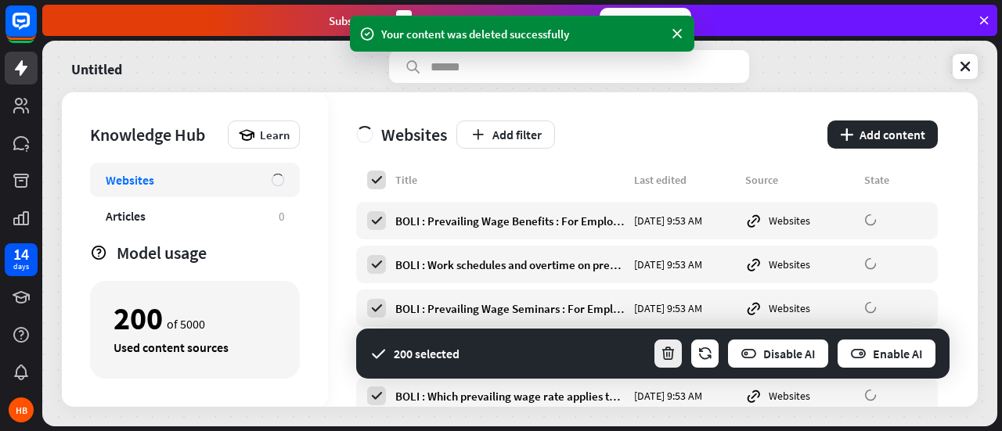
click at [671, 363] on button "button" at bounding box center [668, 353] width 31 height 31
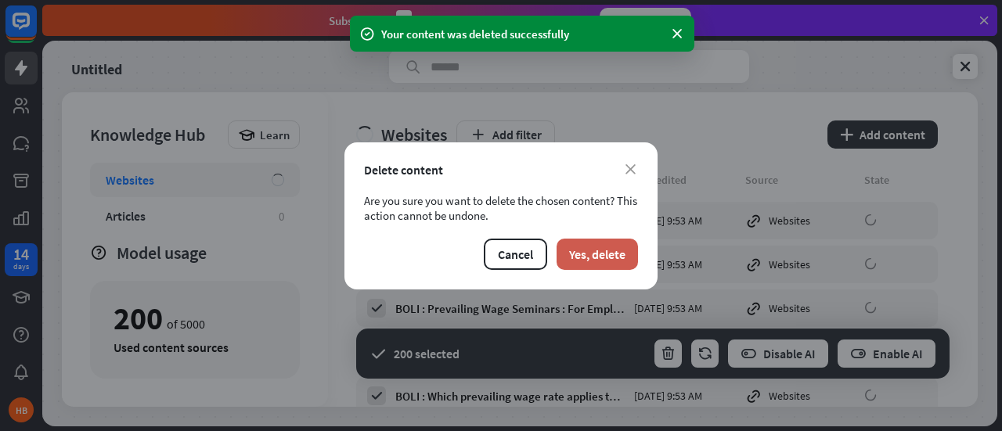
click at [610, 256] on button "Yes, delete" at bounding box center [596, 254] width 81 height 31
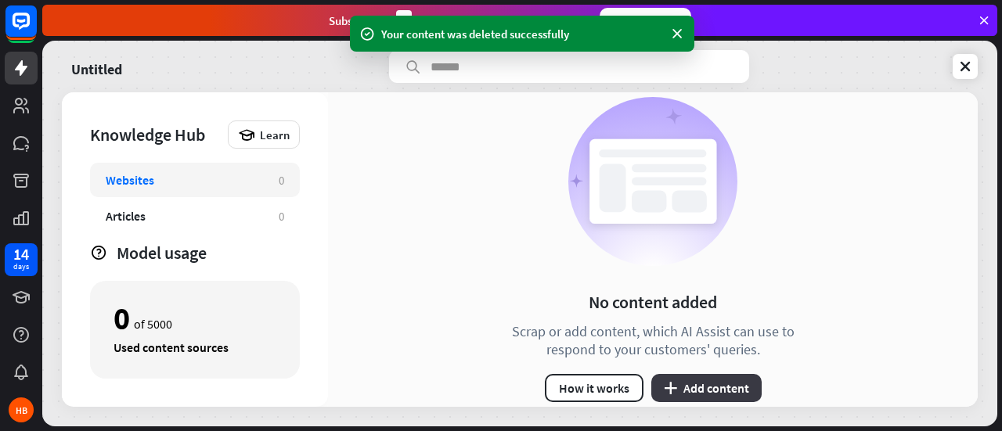
click at [721, 384] on button "plus Add content" at bounding box center [706, 388] width 110 height 28
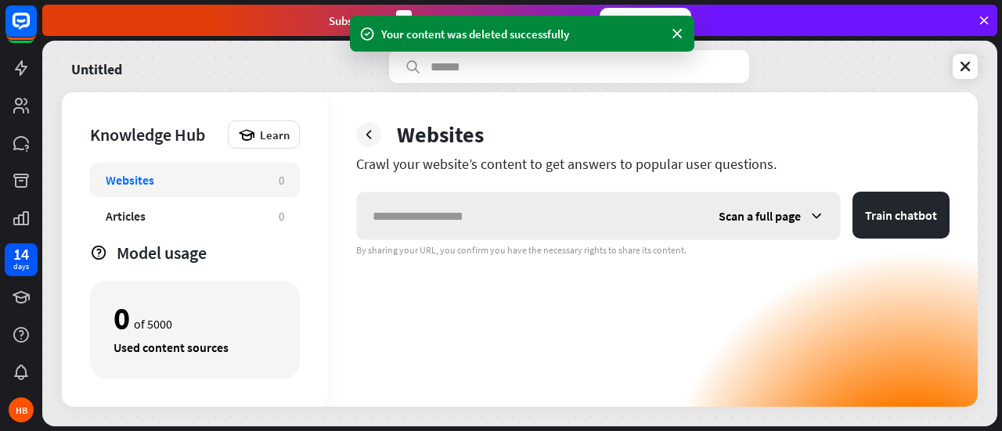
click at [788, 218] on span "Scan a full page" at bounding box center [759, 216] width 82 height 16
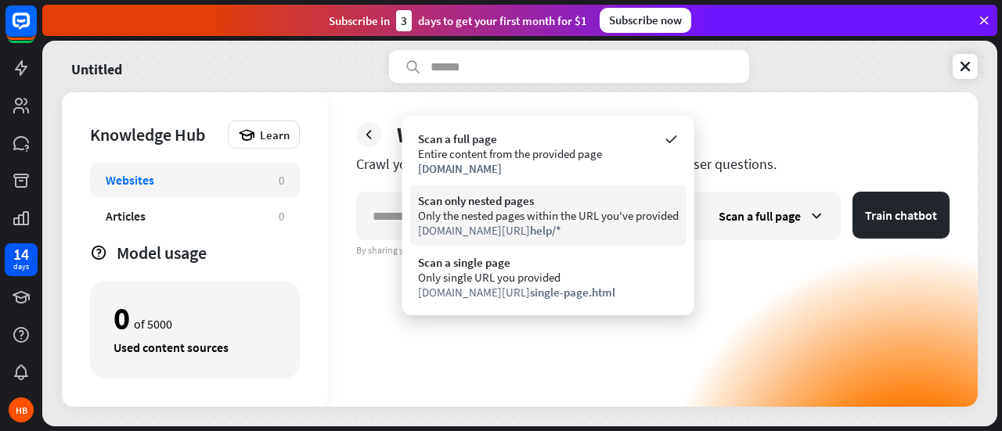
click at [546, 215] on div "Only the nested pages within the URL you've provided" at bounding box center [548, 215] width 261 height 15
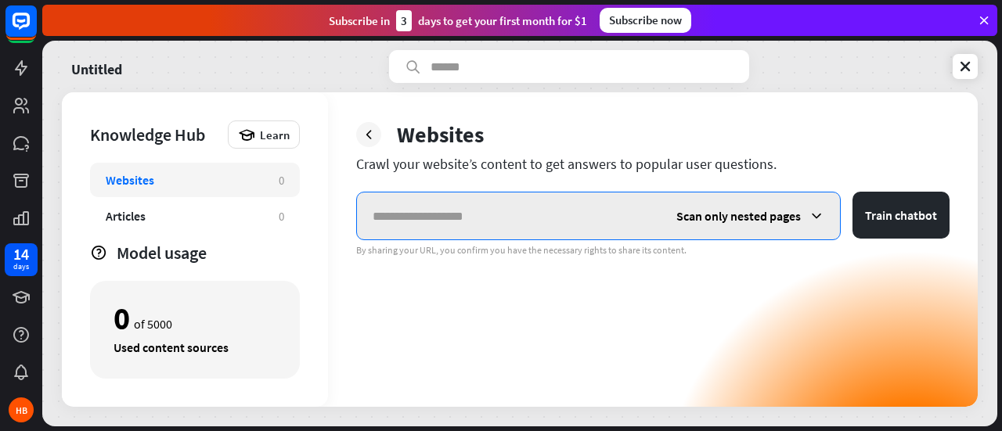
click at [546, 215] on input "text" at bounding box center [509, 216] width 304 height 47
paste input "**********"
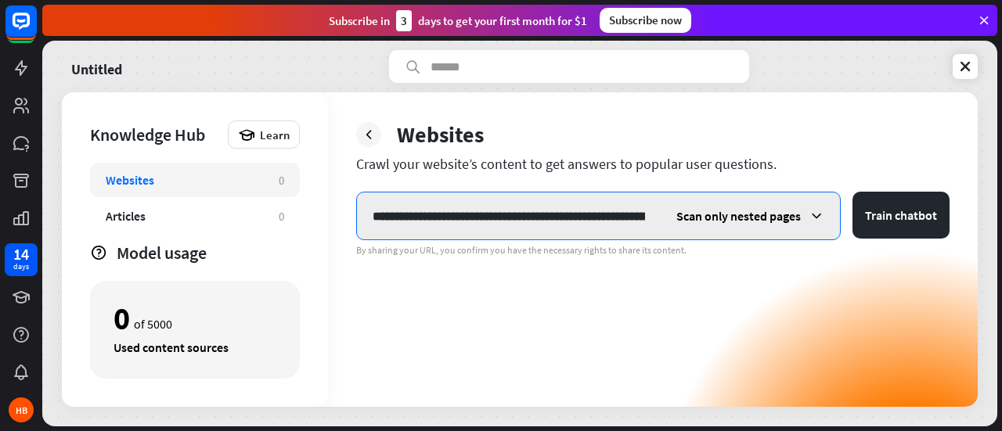
scroll to position [0, 275]
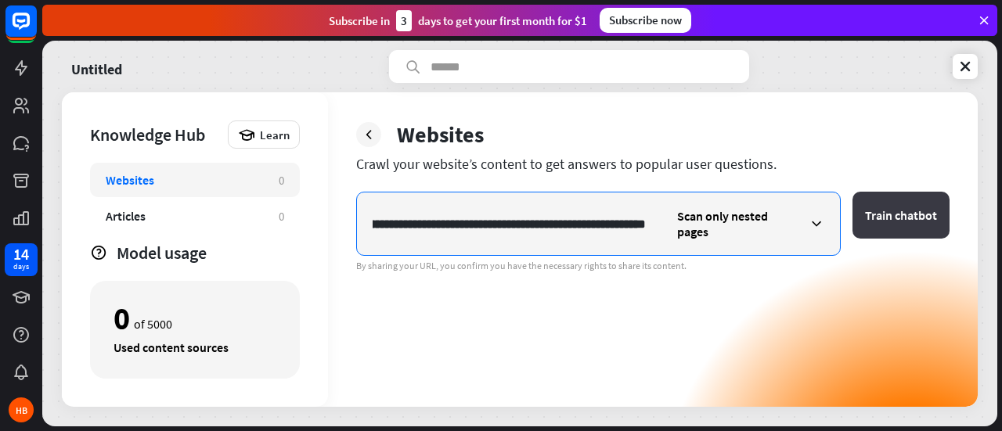
type input "**********"
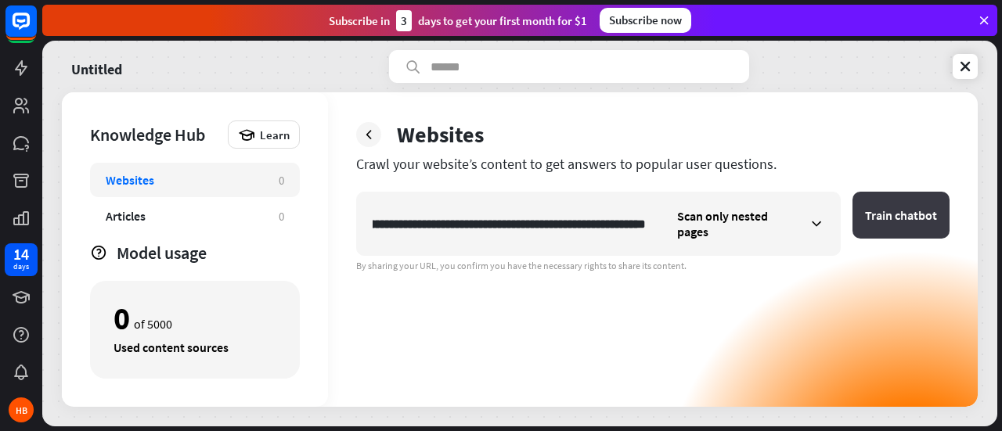
click at [893, 215] on button "Train chatbot" at bounding box center [900, 215] width 97 height 47
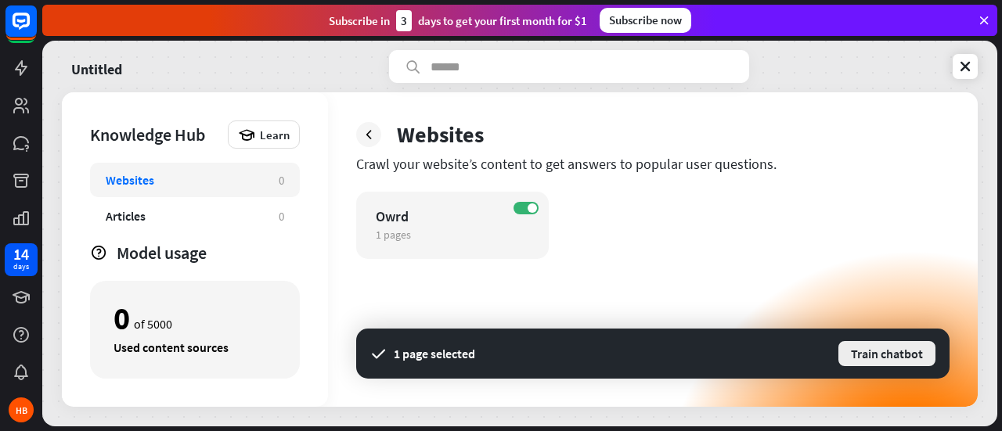
click at [877, 358] on button "Train chatbot" at bounding box center [887, 354] width 100 height 28
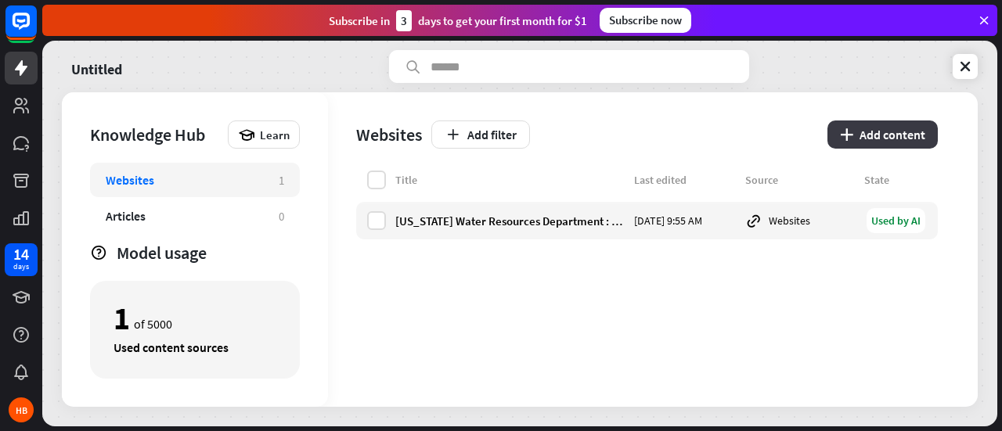
click at [880, 129] on button "plus Add content" at bounding box center [882, 135] width 110 height 28
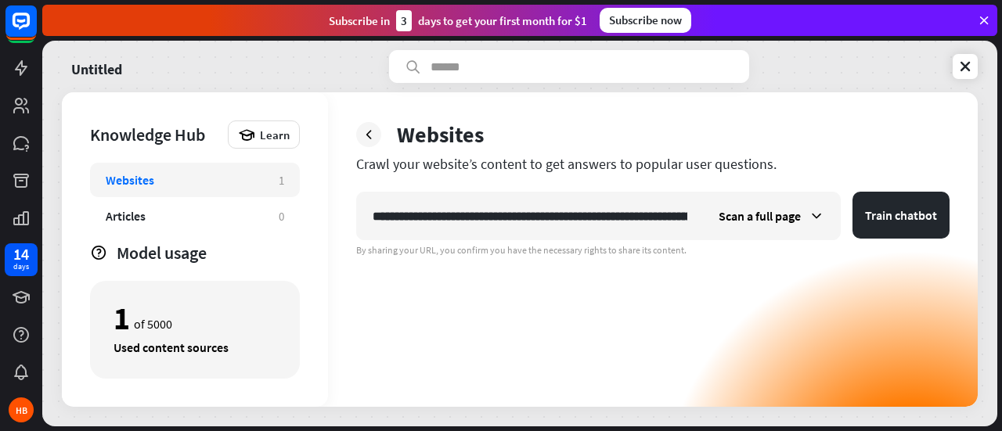
scroll to position [0, 137]
type input "**********"
click at [818, 217] on icon at bounding box center [816, 216] width 16 height 16
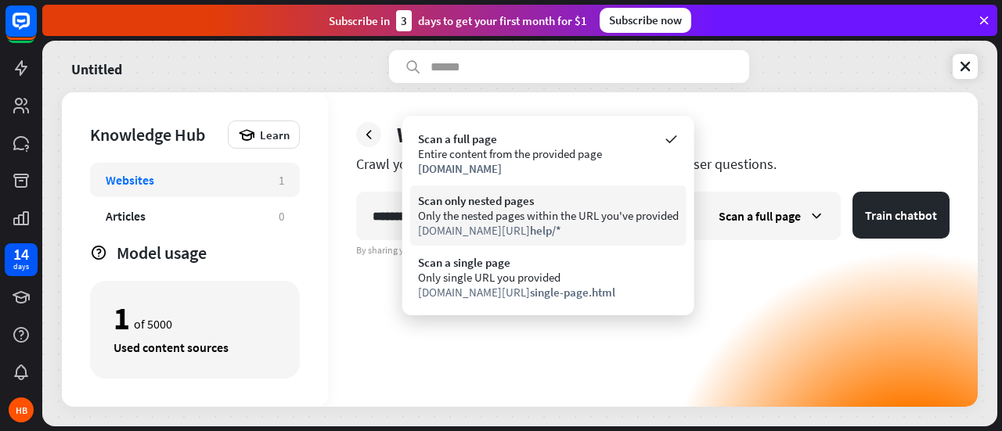
click at [531, 204] on div "Scan only nested pages" at bounding box center [548, 200] width 261 height 15
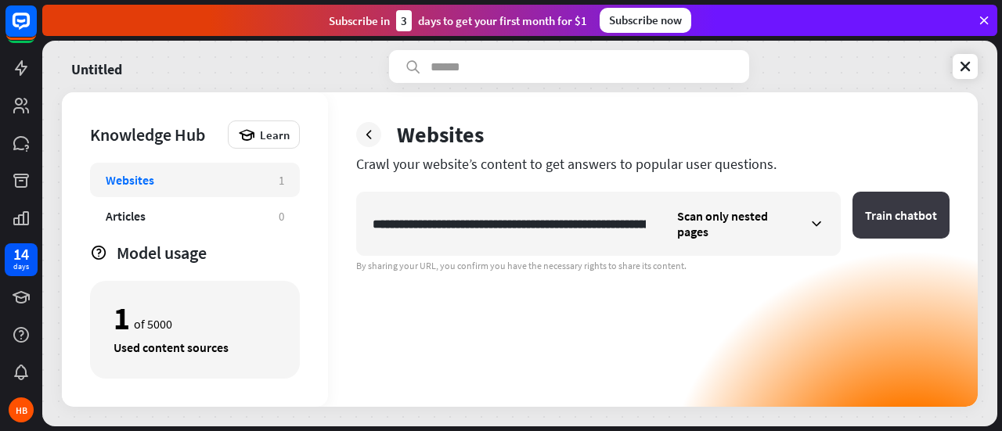
click at [909, 211] on button "Train chatbot" at bounding box center [900, 215] width 97 height 47
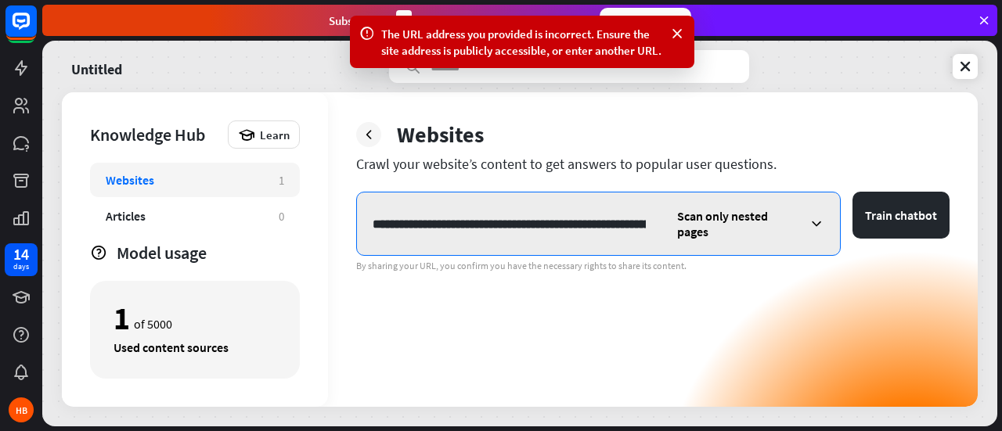
click at [524, 208] on input "**********" at bounding box center [509, 223] width 304 height 47
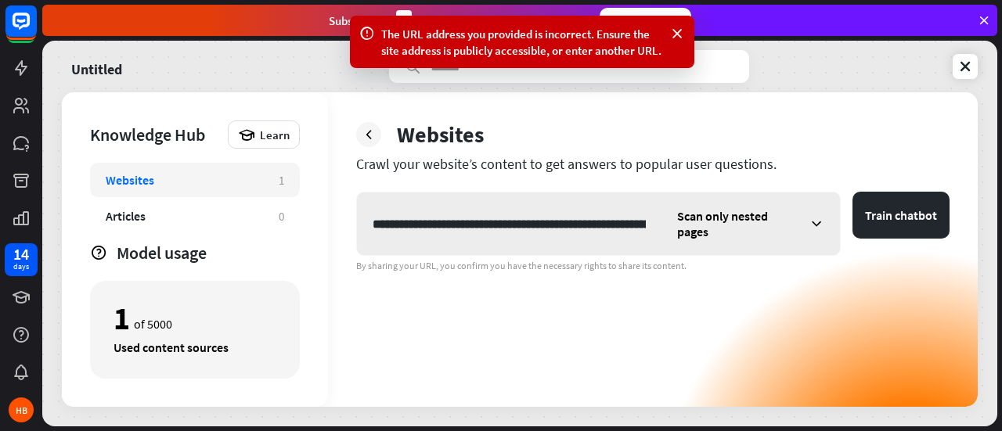
click at [725, 219] on span "Scan only nested pages" at bounding box center [739, 223] width 124 height 31
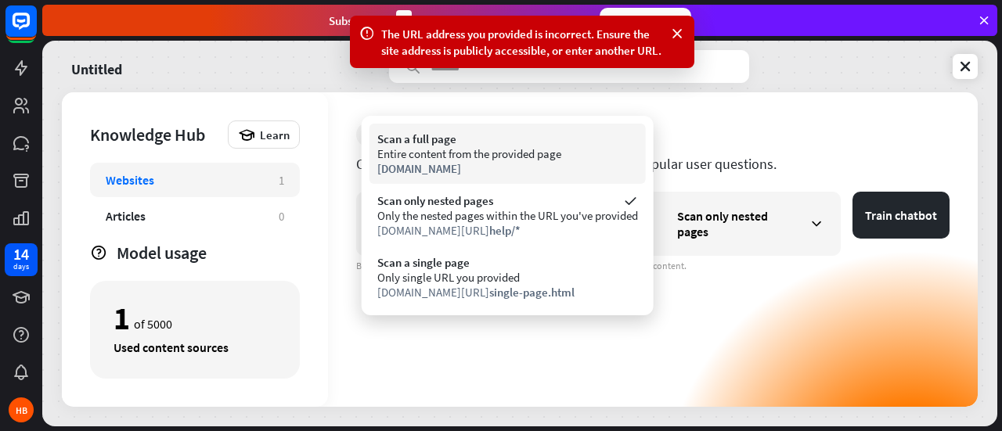
click at [528, 155] on div "Entire content from the provided page" at bounding box center [507, 153] width 261 height 15
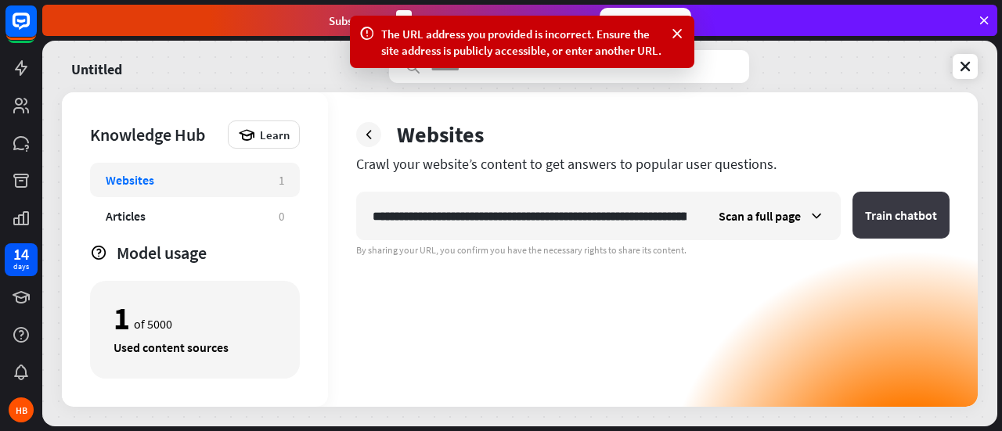
click at [910, 228] on button "Train chatbot" at bounding box center [900, 215] width 97 height 47
click at [668, 37] on div "The URL address you provided is incorrect. Ensure the site address is publicly …" at bounding box center [522, 42] width 344 height 52
click at [679, 34] on icon at bounding box center [677, 34] width 16 height 16
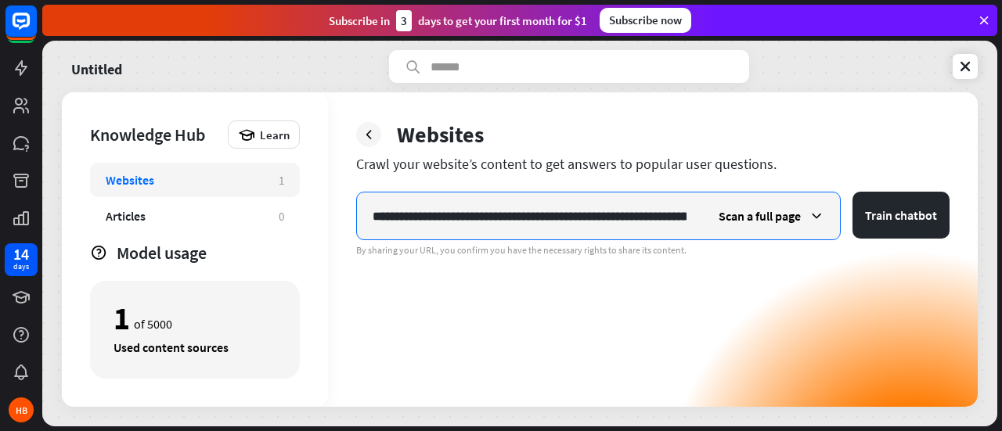
scroll to position [0, 137]
drag, startPoint x: 372, startPoint y: 214, endPoint x: 838, endPoint y: 260, distance: 467.9
click at [838, 260] on div "**********" at bounding box center [652, 299] width 593 height 215
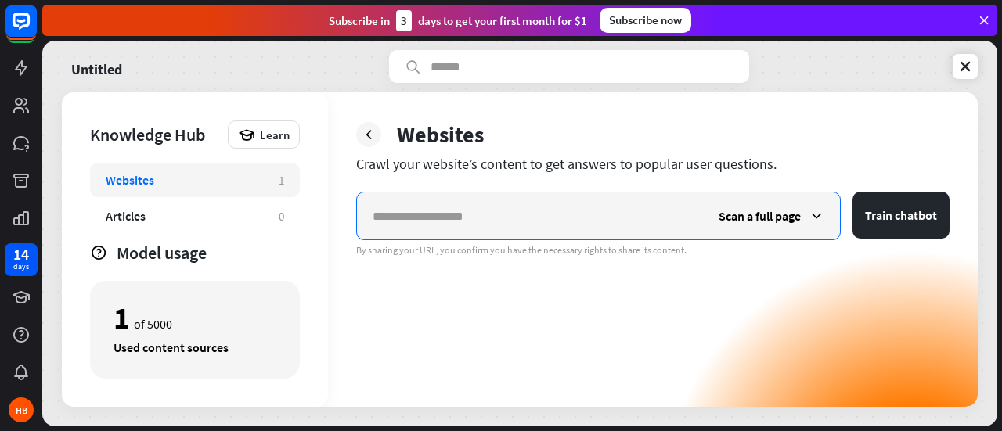
scroll to position [0, 0]
paste input "**********"
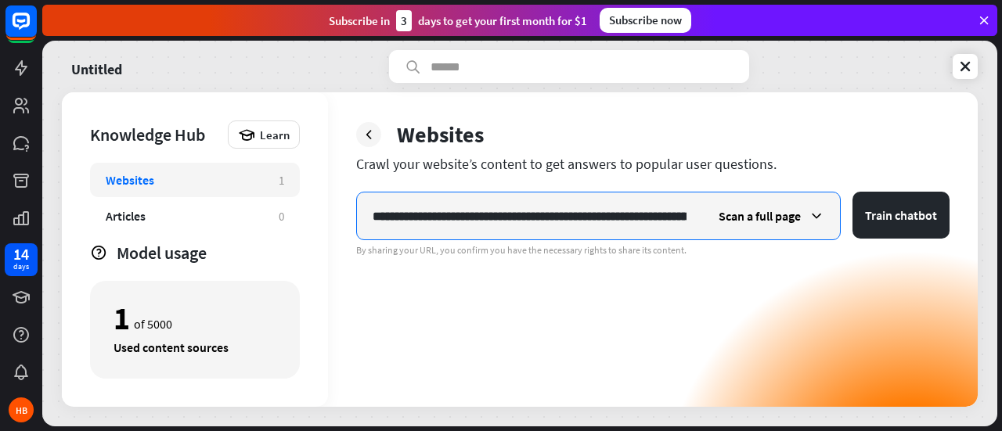
scroll to position [0, 164]
type input "**********"
click at [806, 231] on div "Scan a full page" at bounding box center [771, 216] width 137 height 47
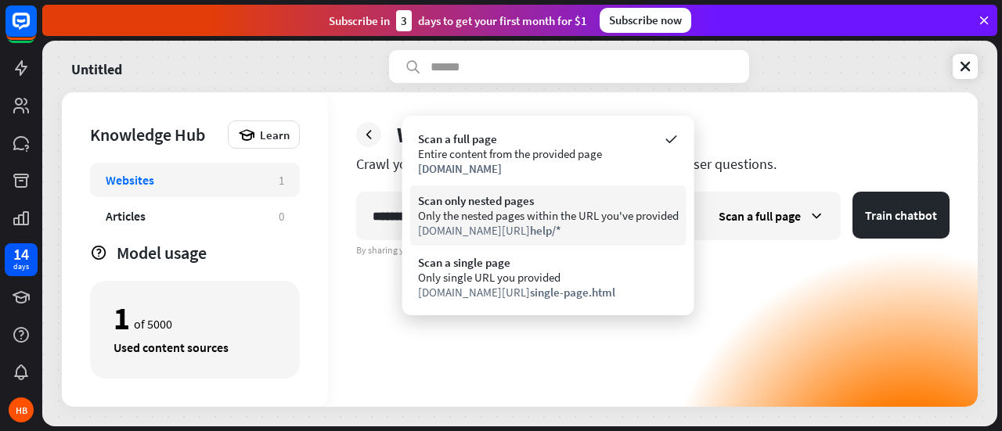
click at [565, 215] on div "Only the nested pages within the URL you've provided" at bounding box center [548, 215] width 261 height 15
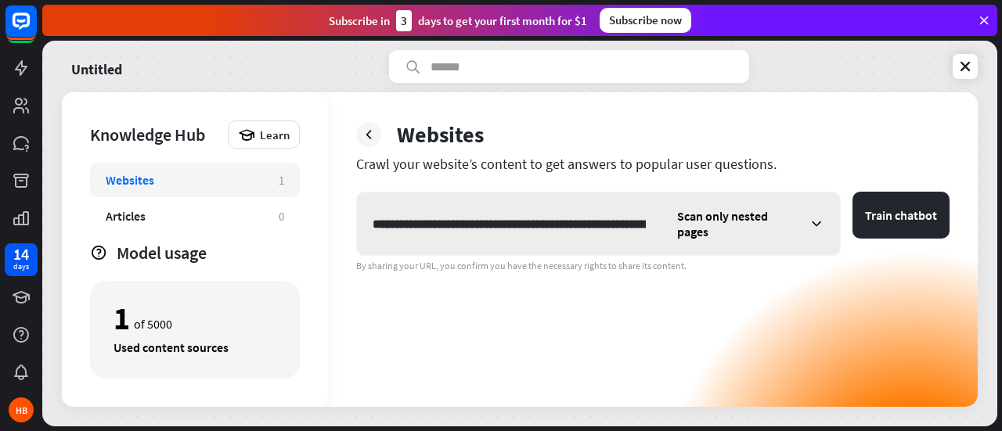
click at [786, 224] on div "Scan only nested pages" at bounding box center [750, 224] width 178 height 63
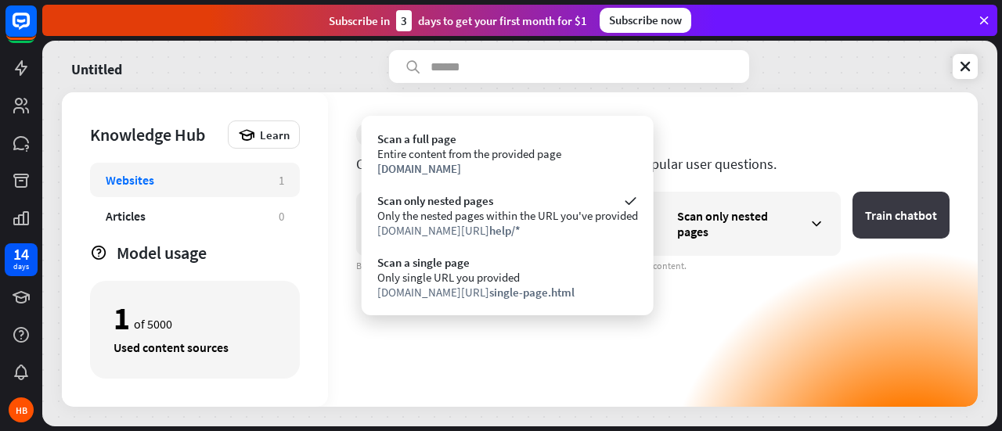
click at [908, 218] on button "Train chatbot" at bounding box center [900, 215] width 97 height 47
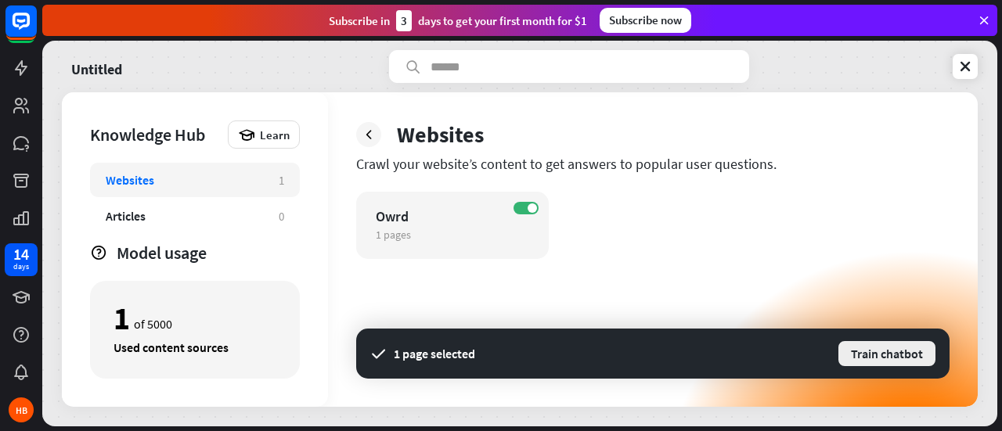
click at [879, 356] on button "Train chatbot" at bounding box center [887, 354] width 100 height 28
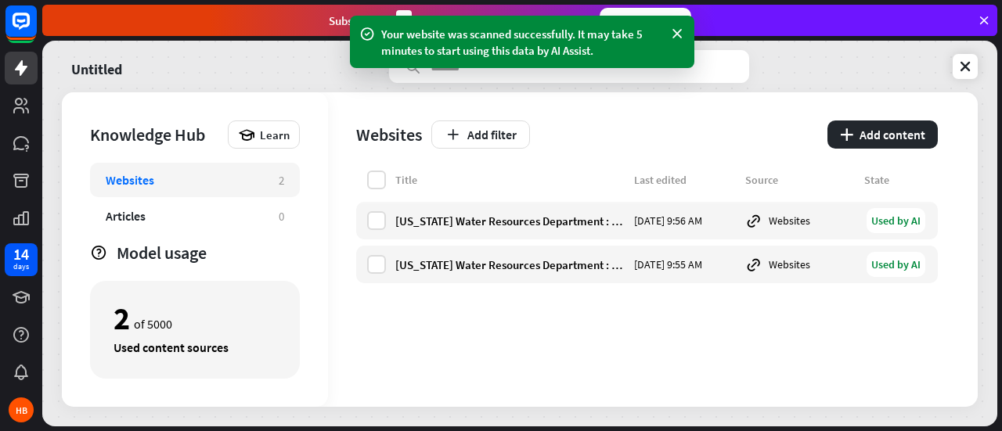
click at [725, 128] on div "Add filter" at bounding box center [624, 135] width 387 height 28
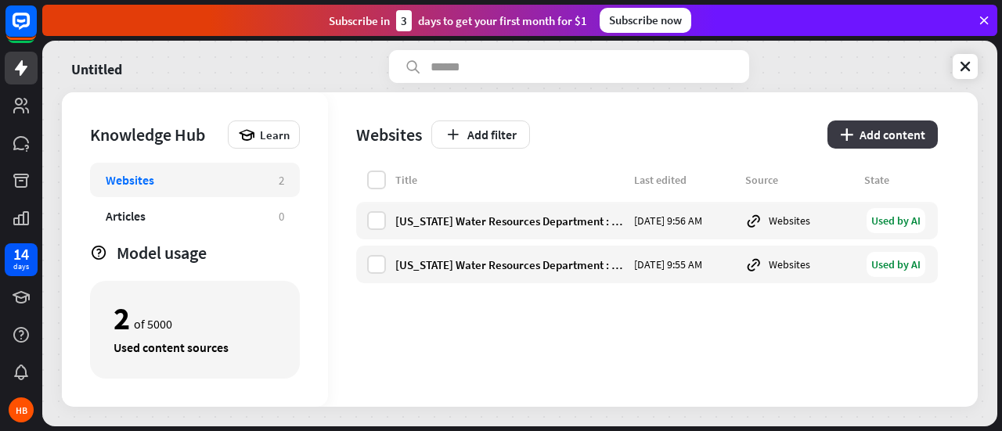
click at [867, 132] on button "plus Add content" at bounding box center [882, 135] width 110 height 28
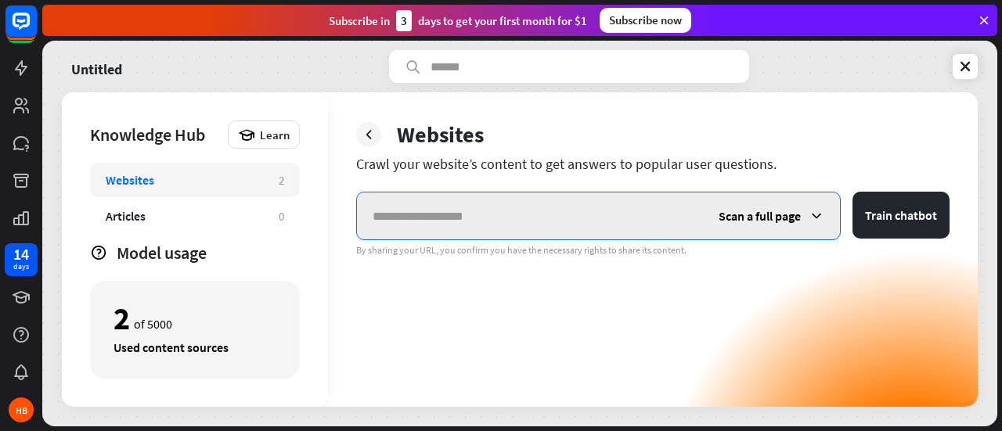
paste input "**********"
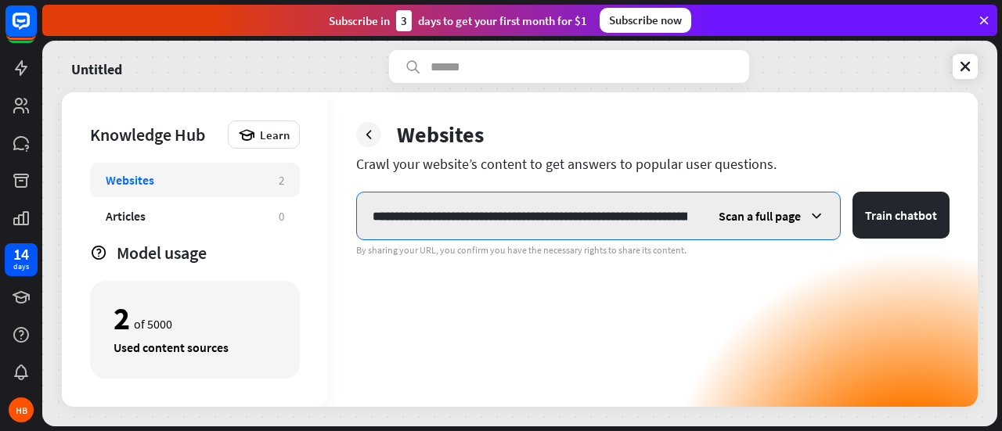
scroll to position [0, 207]
type input "**********"
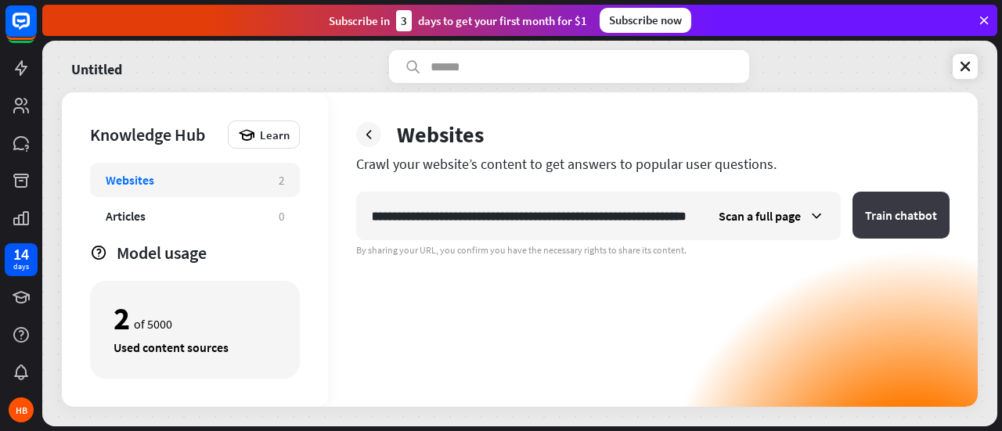
click at [875, 212] on button "Train chatbot" at bounding box center [900, 215] width 97 height 47
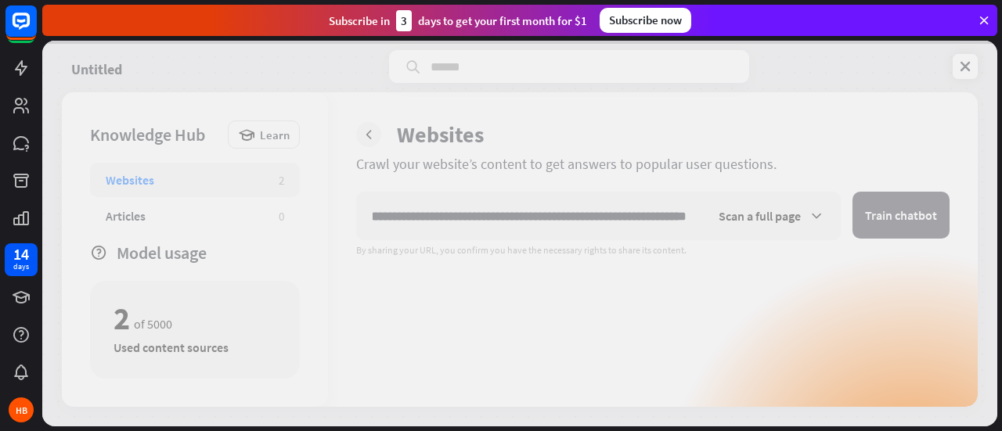
scroll to position [0, 0]
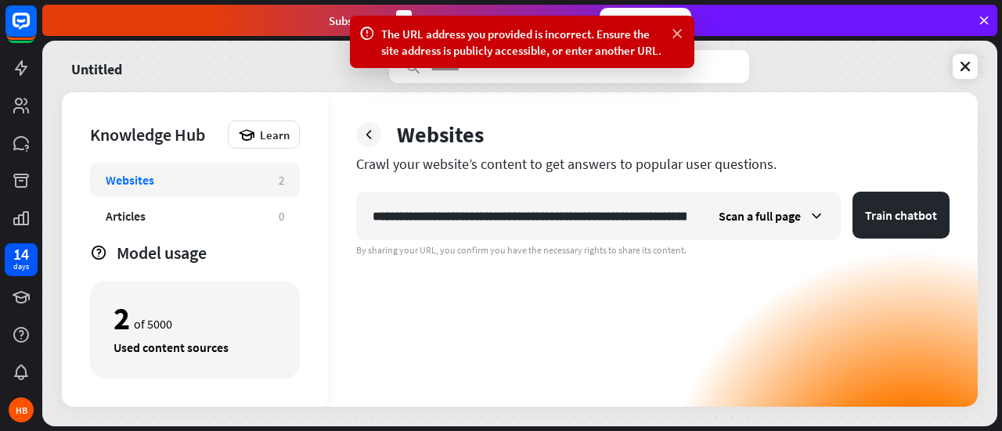
click at [678, 34] on icon at bounding box center [677, 34] width 16 height 16
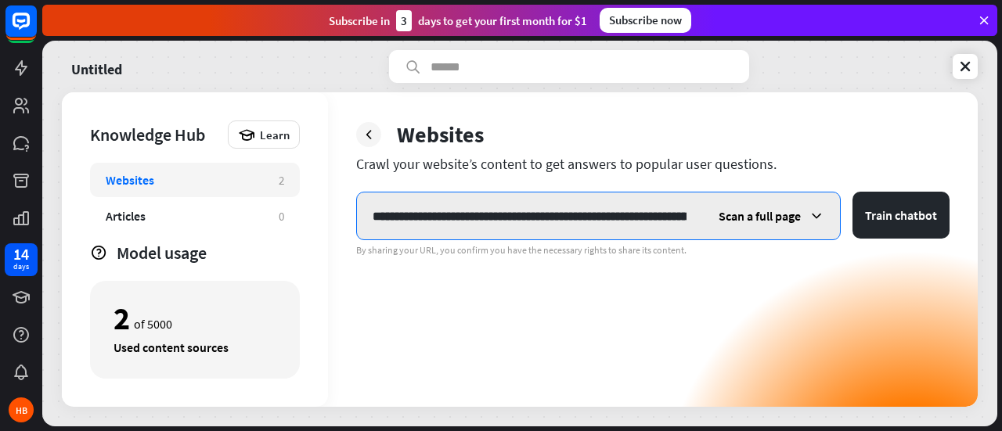
click at [676, 212] on input "**********" at bounding box center [529, 216] width 345 height 47
drag, startPoint x: 374, startPoint y: 215, endPoint x: 808, endPoint y: 307, distance: 443.9
click at [808, 307] on div "**********" at bounding box center [652, 299] width 593 height 215
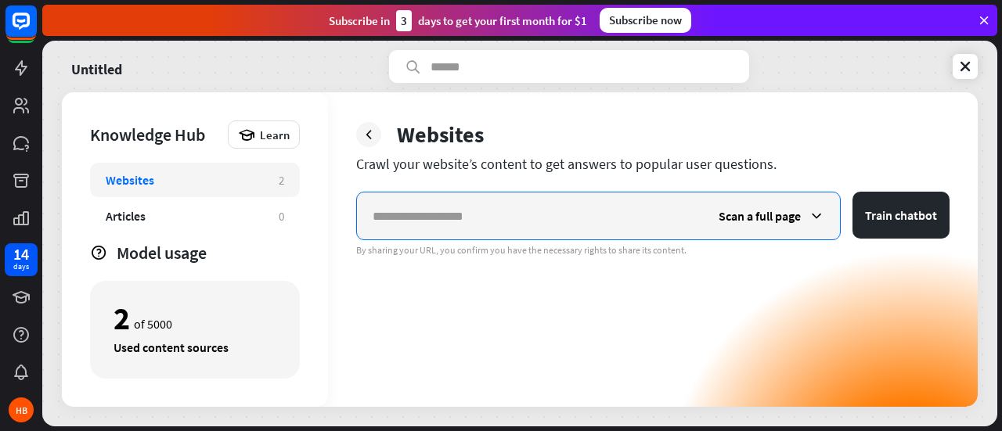
scroll to position [0, 0]
paste input "**********"
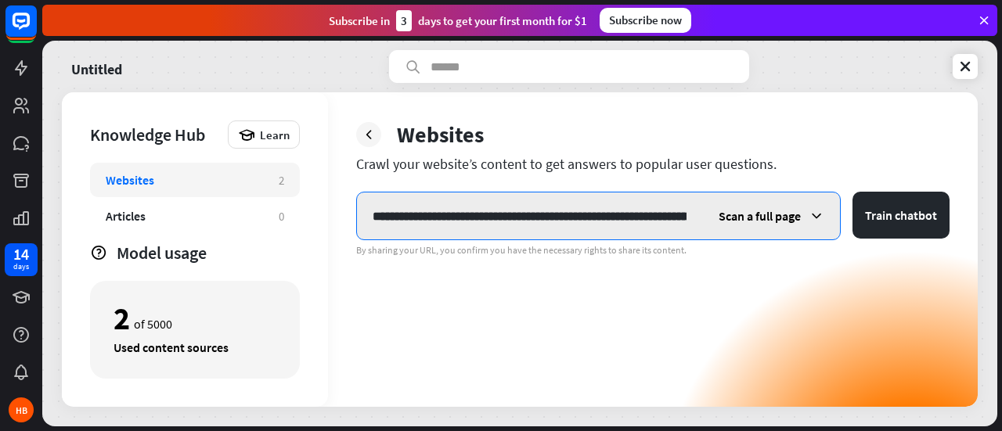
scroll to position [0, 131]
type input "**********"
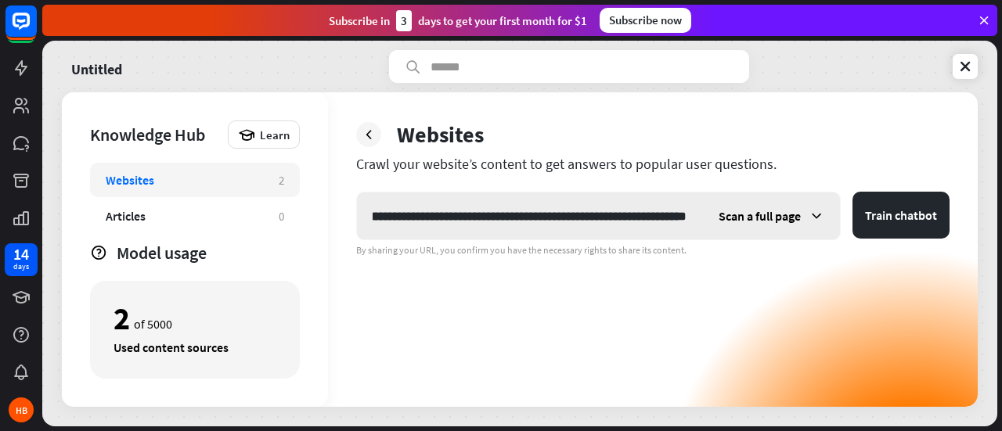
click at [809, 217] on icon at bounding box center [816, 216] width 16 height 16
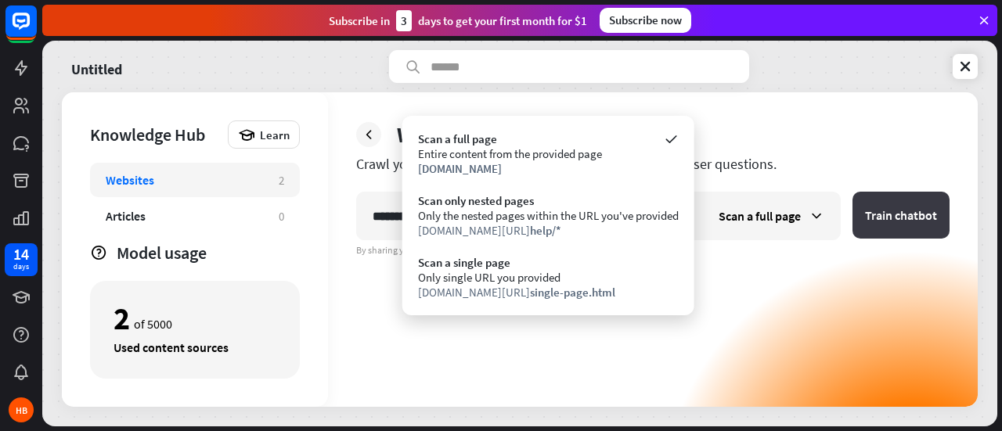
click at [891, 211] on button "Train chatbot" at bounding box center [900, 215] width 97 height 47
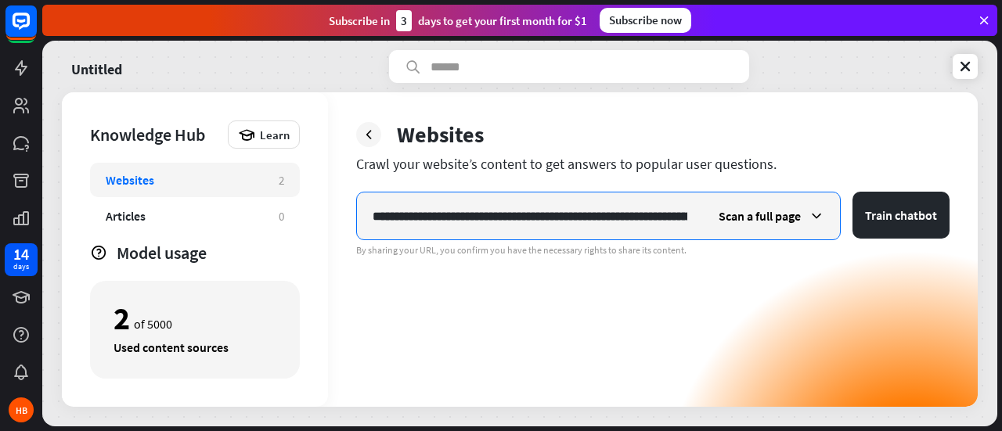
scroll to position [0, 131]
click at [736, 216] on span "Scan a full page" at bounding box center [759, 216] width 82 height 16
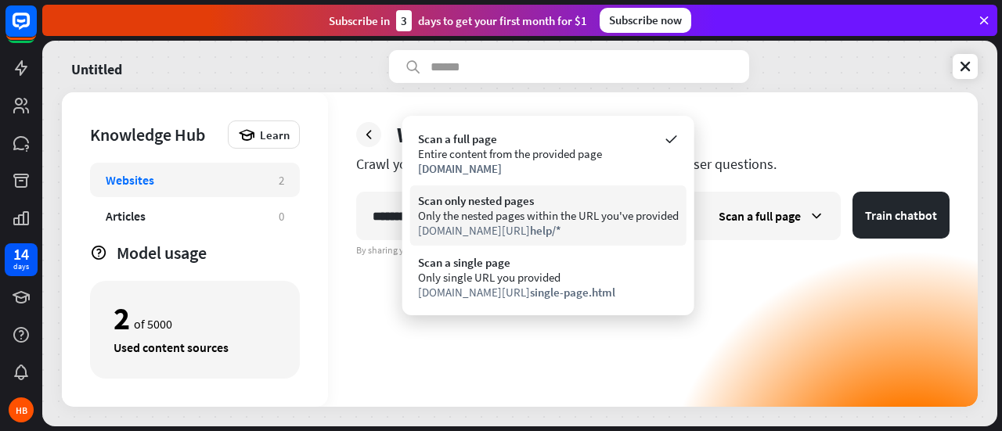
click at [573, 218] on div "Only the nested pages within the URL you've provided" at bounding box center [548, 215] width 261 height 15
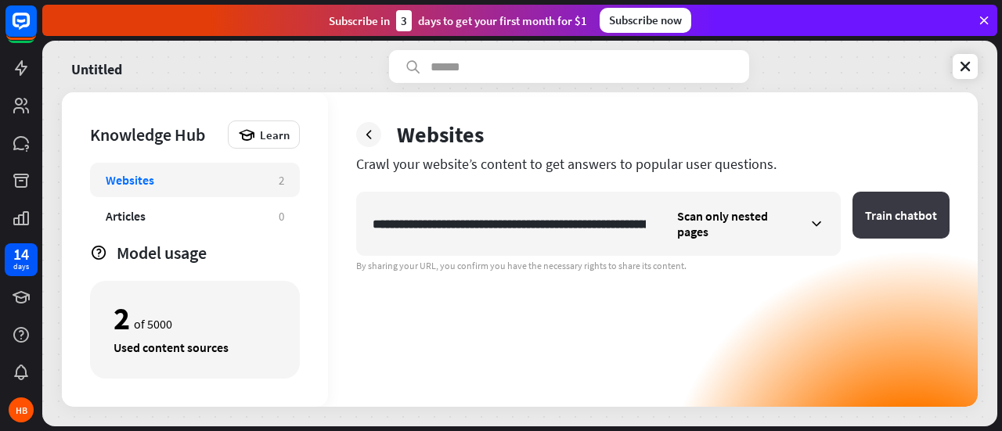
click at [887, 233] on button "Train chatbot" at bounding box center [900, 215] width 97 height 47
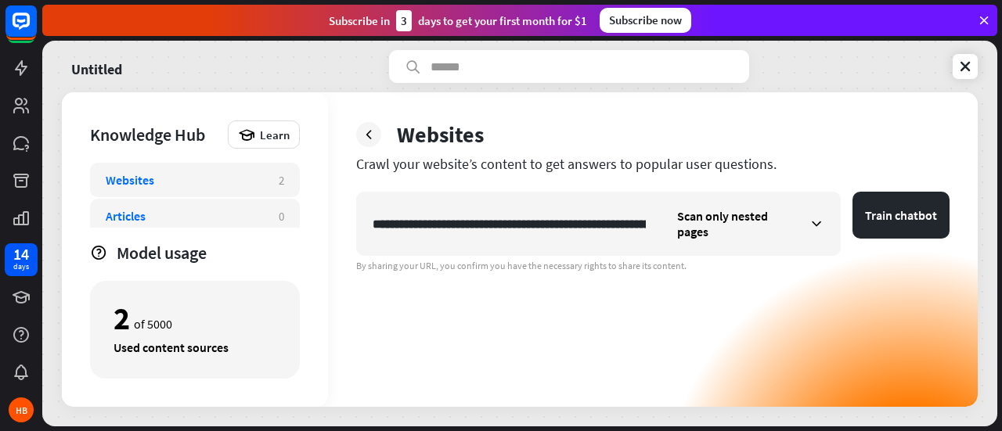
drag, startPoint x: 642, startPoint y: 218, endPoint x: 227, endPoint y: 220, distance: 415.5
click at [227, 220] on div "**********" at bounding box center [520, 249] width 916 height 315
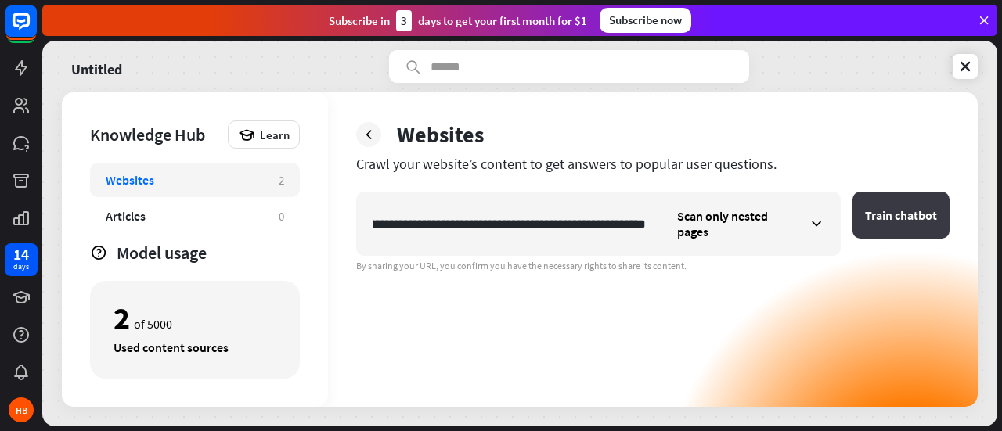
type input "**********"
click at [901, 220] on button "Train chatbot" at bounding box center [900, 215] width 97 height 47
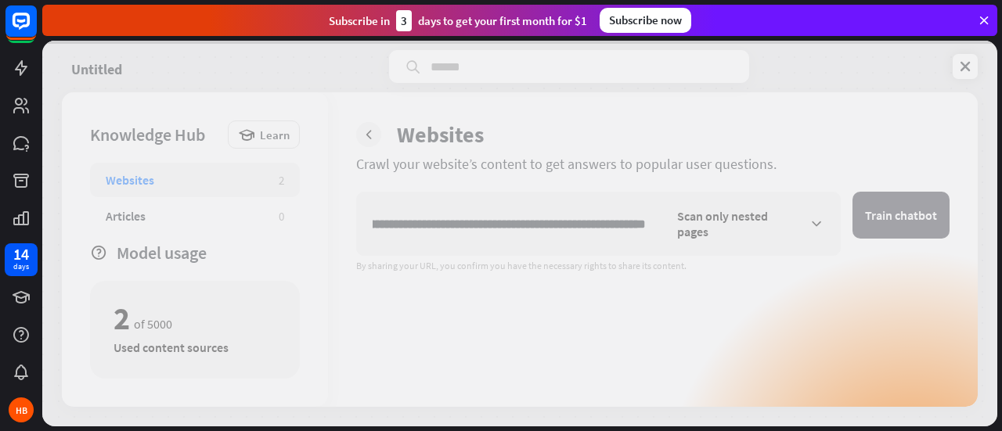
scroll to position [0, 0]
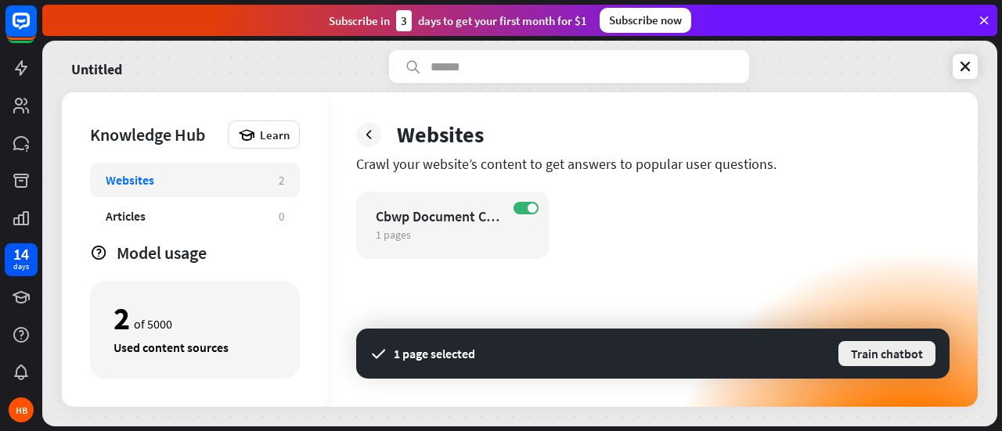
click at [908, 350] on button "Train chatbot" at bounding box center [887, 354] width 100 height 28
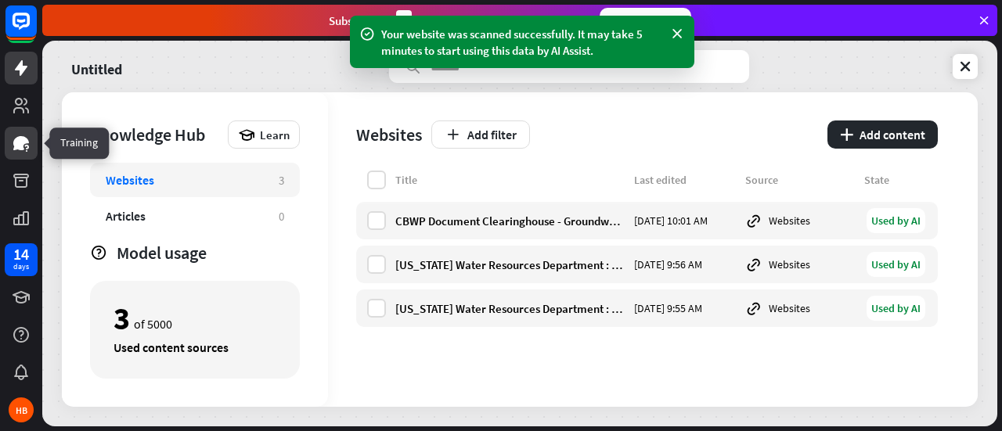
click at [23, 152] on icon at bounding box center [21, 143] width 19 height 19
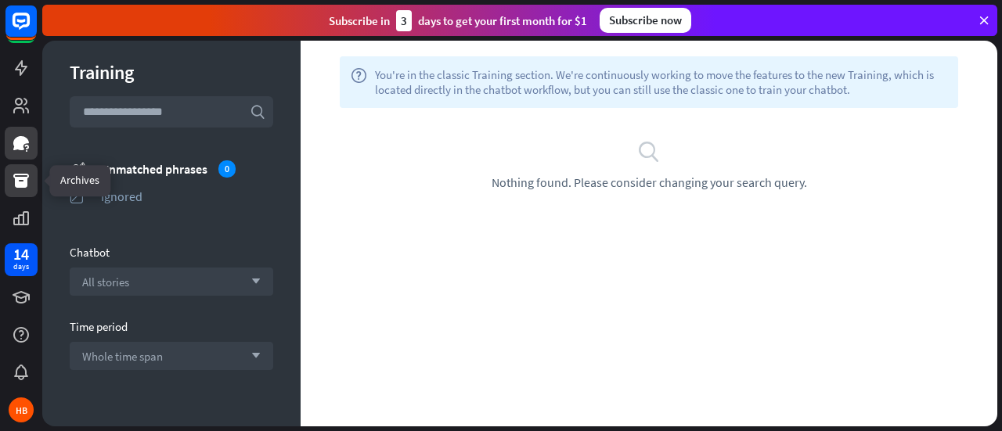
click at [19, 179] on icon at bounding box center [21, 181] width 16 height 14
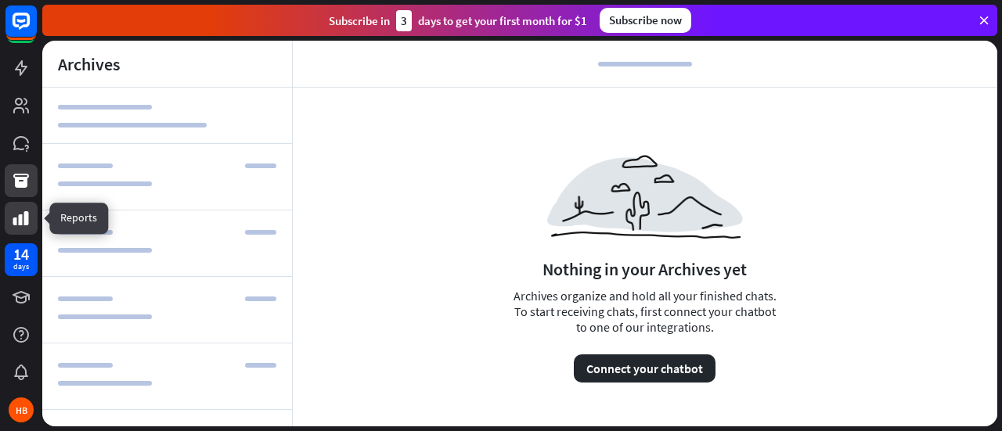
click at [19, 223] on icon at bounding box center [21, 218] width 16 height 14
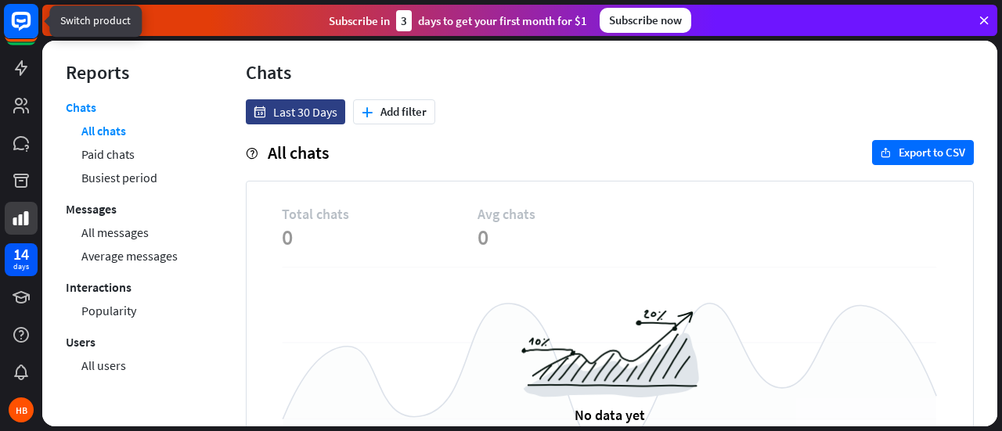
click at [19, 38] on icon at bounding box center [21, 21] width 36 height 36
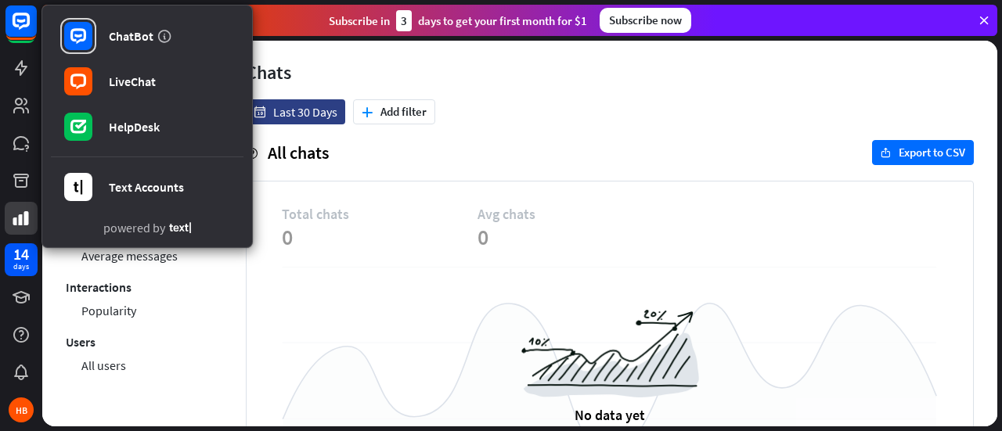
click at [483, 68] on div "Chats" at bounding box center [610, 72] width 728 height 24
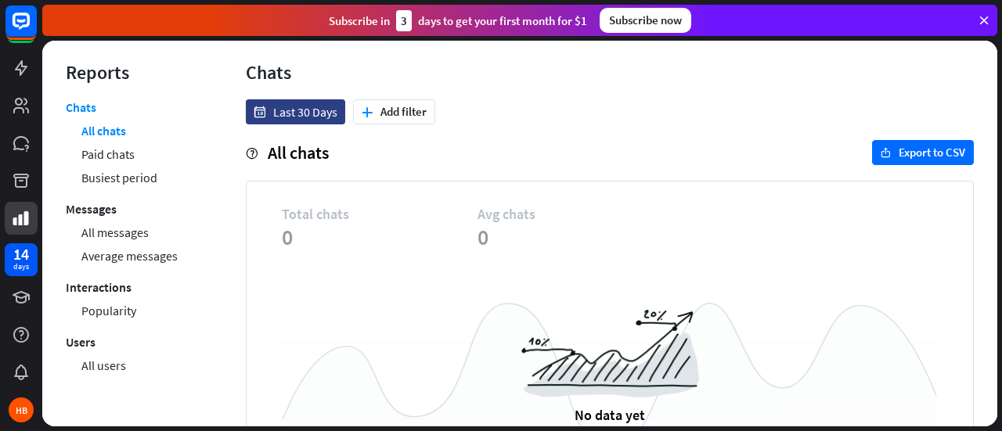
click at [984, 20] on icon at bounding box center [984, 20] width 14 height 14
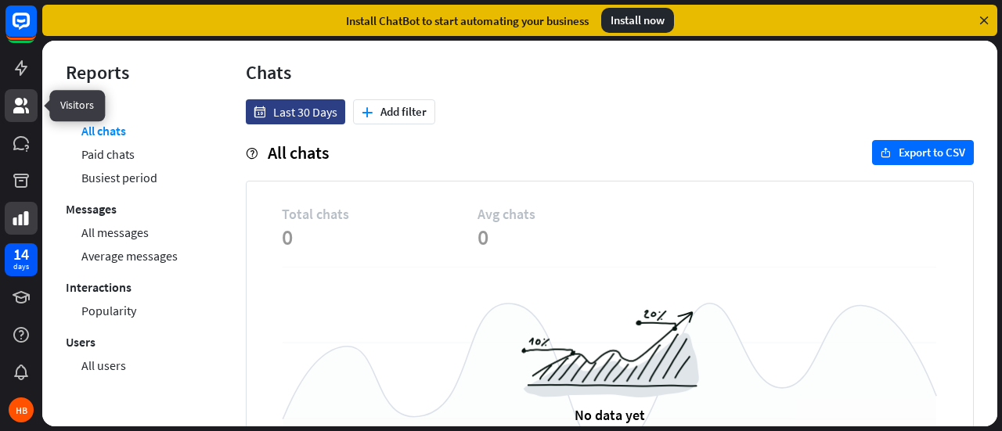
click at [25, 112] on icon at bounding box center [21, 105] width 19 height 19
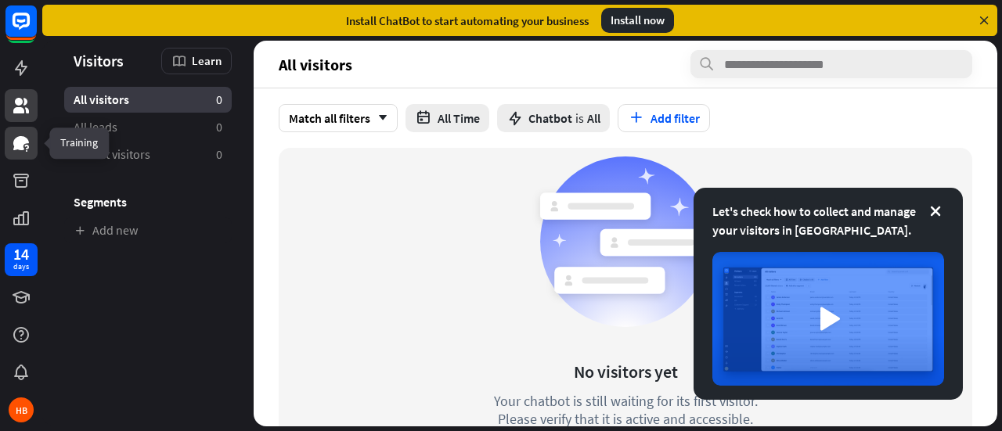
click at [25, 141] on icon at bounding box center [21, 143] width 16 height 14
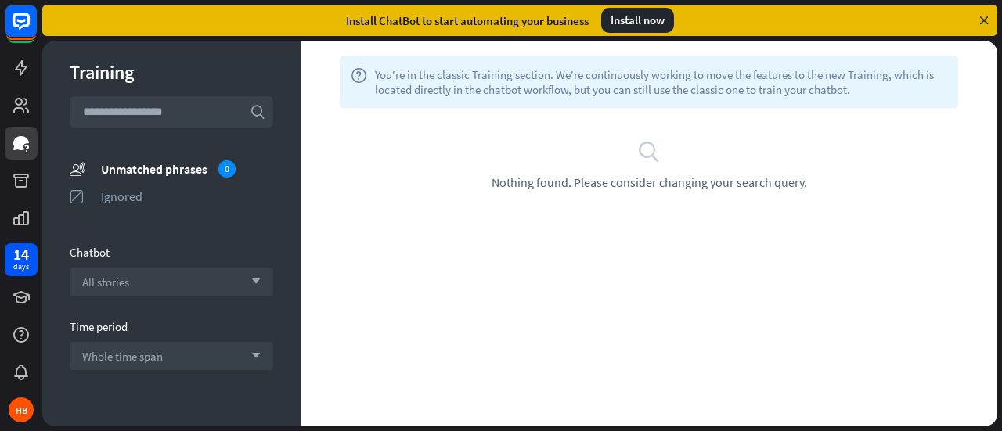
click at [643, 149] on icon "search" at bounding box center [648, 150] width 23 height 23
click at [19, 297] on icon at bounding box center [21, 297] width 19 height 19
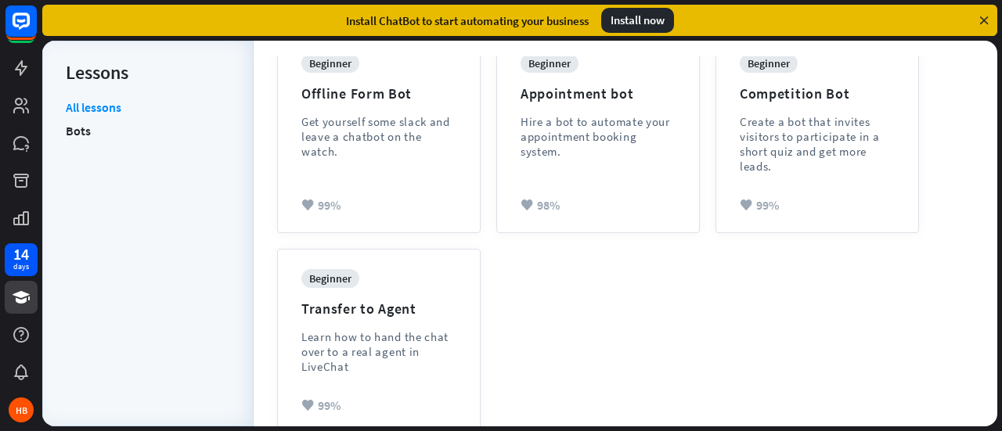
scroll to position [632, 0]
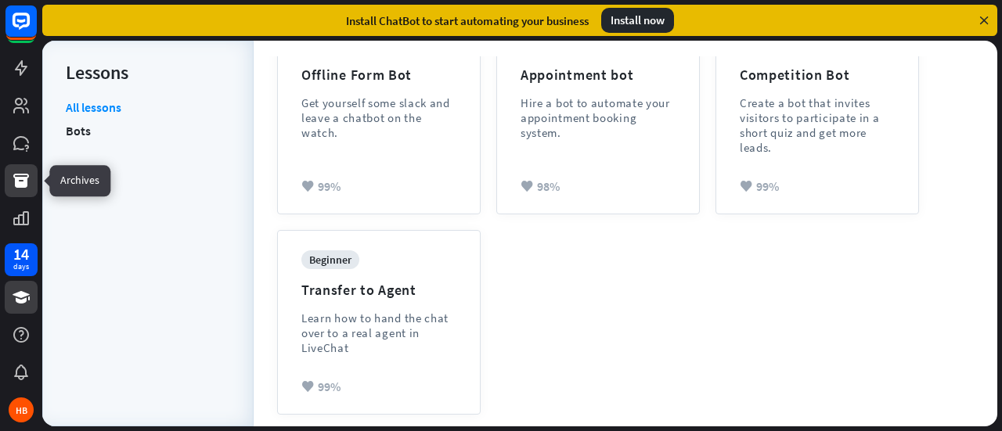
click at [27, 171] on icon at bounding box center [21, 180] width 19 height 19
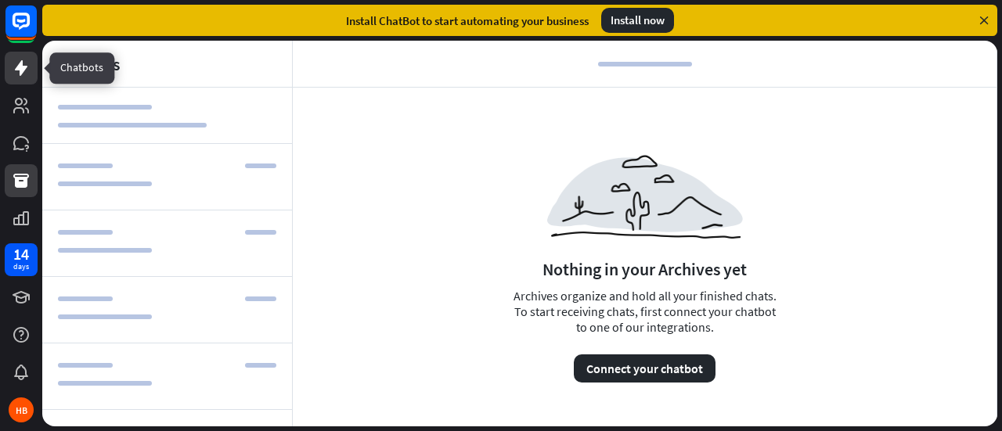
click at [21, 76] on icon at bounding box center [21, 68] width 19 height 19
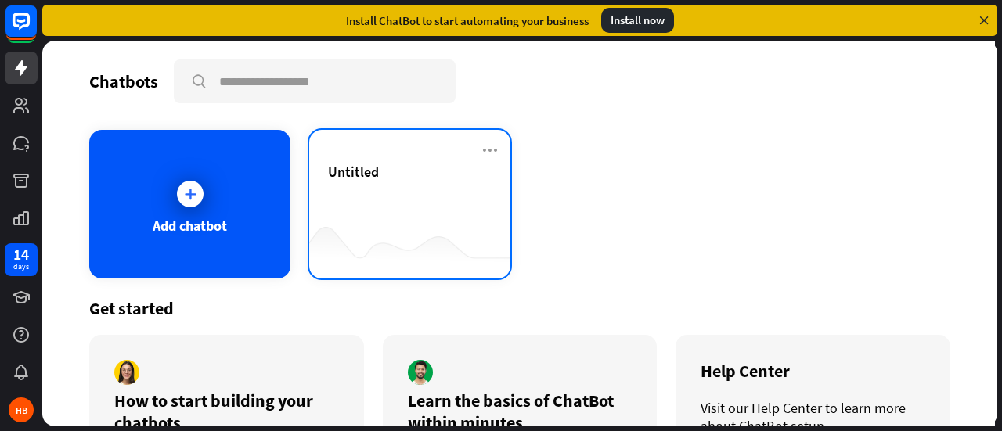
click at [433, 209] on div "Untitled" at bounding box center [410, 190] width 164 height 55
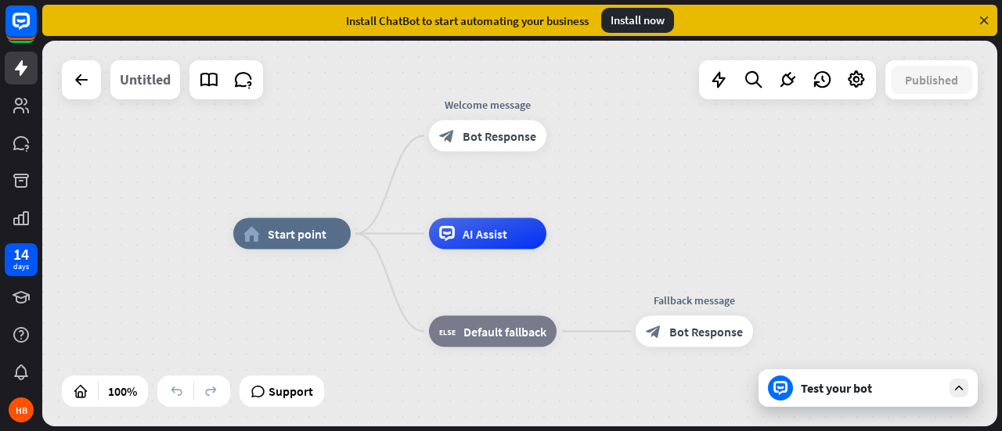
click at [127, 85] on div "Untitled" at bounding box center [145, 79] width 51 height 39
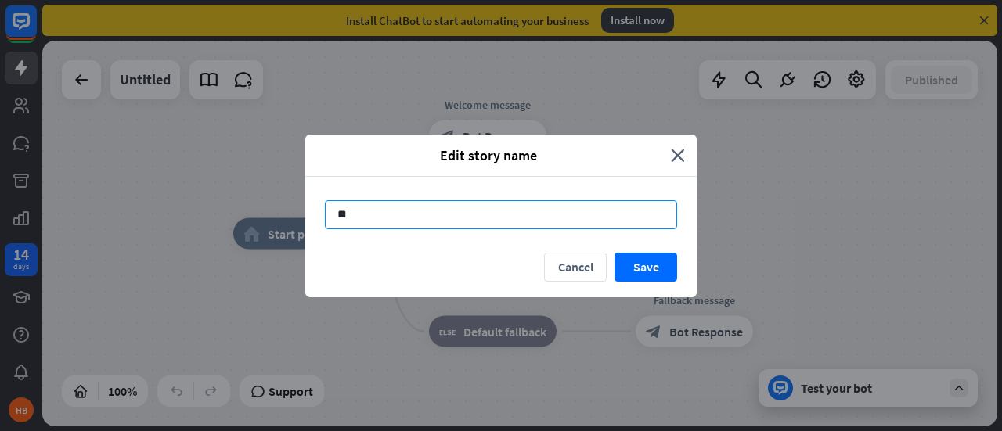
type input "*"
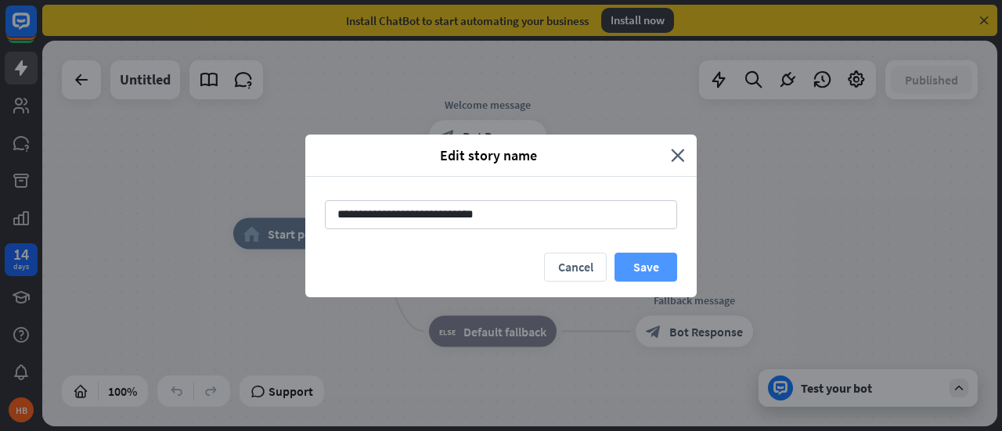
type input "**********"
click at [664, 275] on button "Save" at bounding box center [645, 267] width 63 height 29
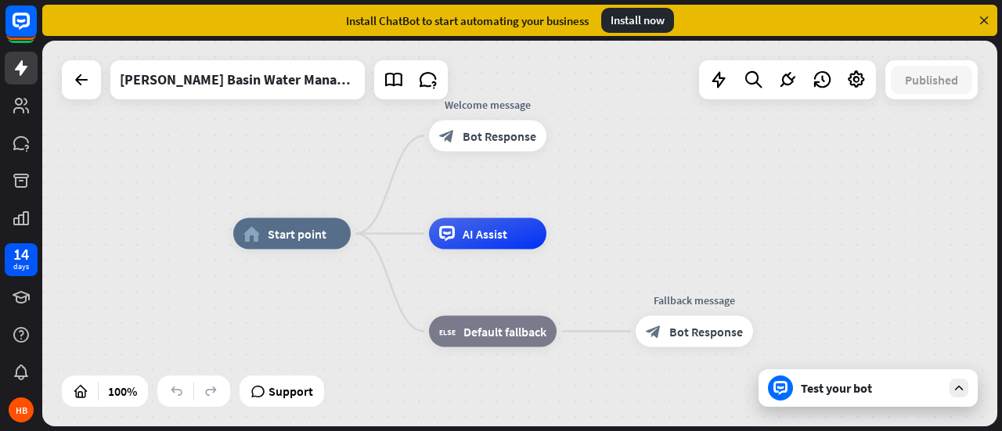
click at [826, 392] on div "Test your bot" at bounding box center [871, 388] width 141 height 16
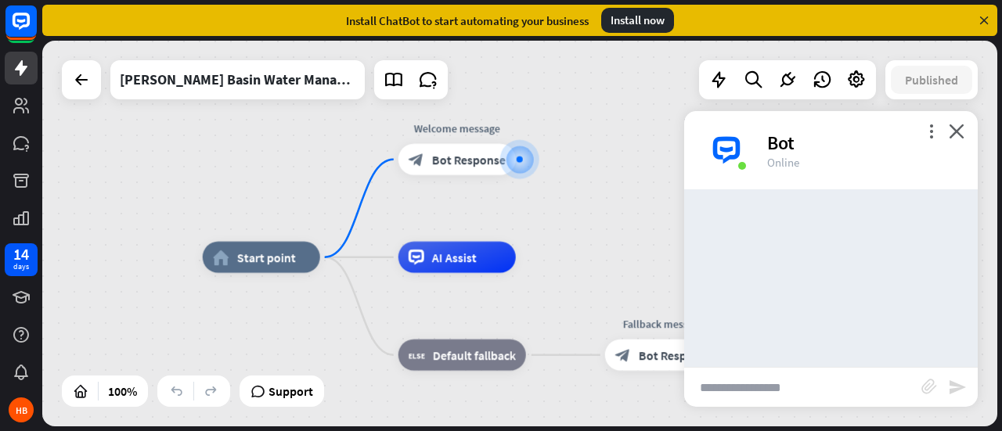
click at [753, 391] on input "text" at bounding box center [802, 387] width 237 height 39
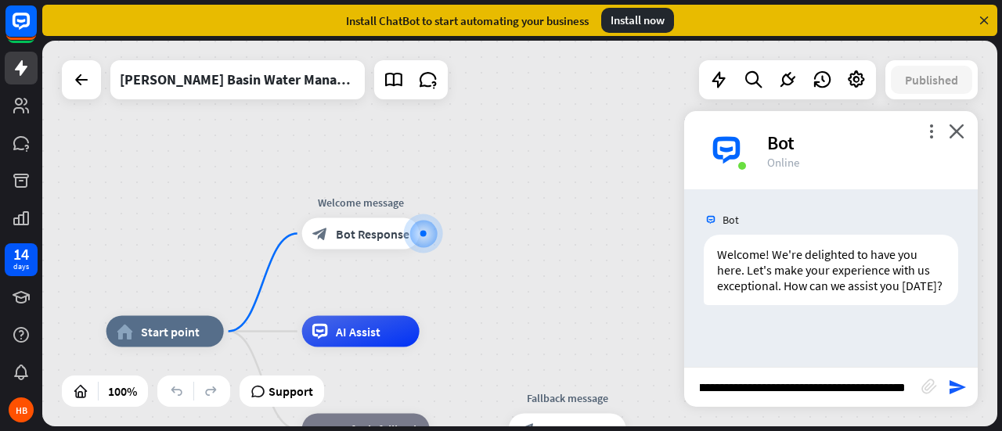
type input "**********"
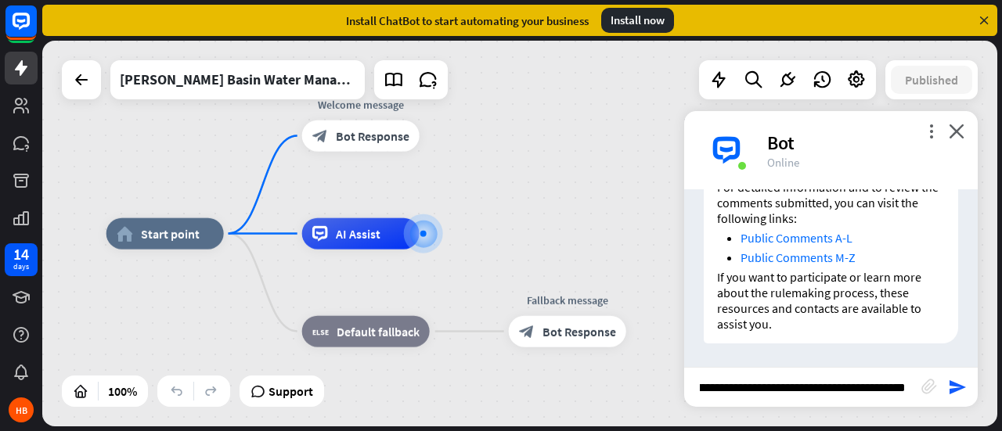
scroll to position [0, 225]
type input "**********"
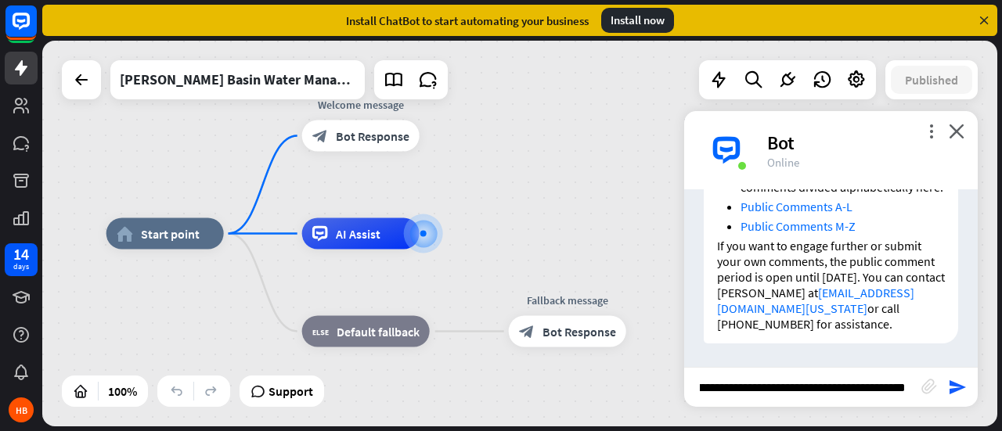
scroll to position [0, 211]
type input "**********"
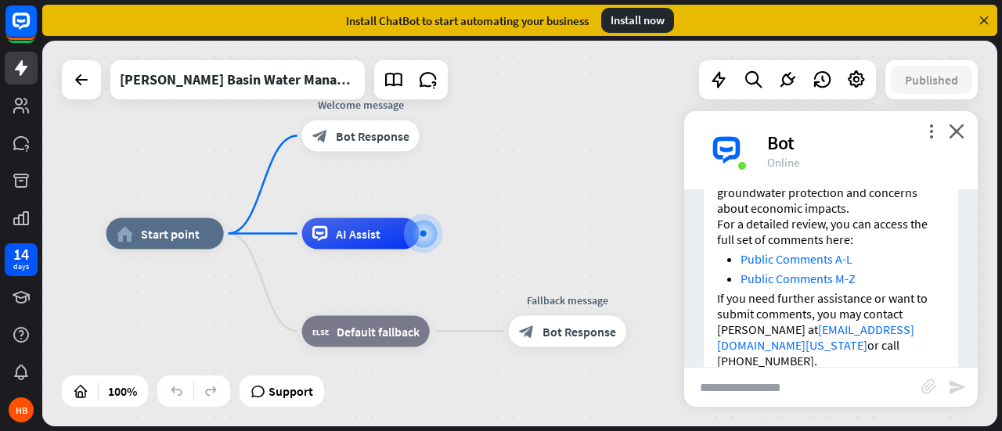
scroll to position [2401, 0]
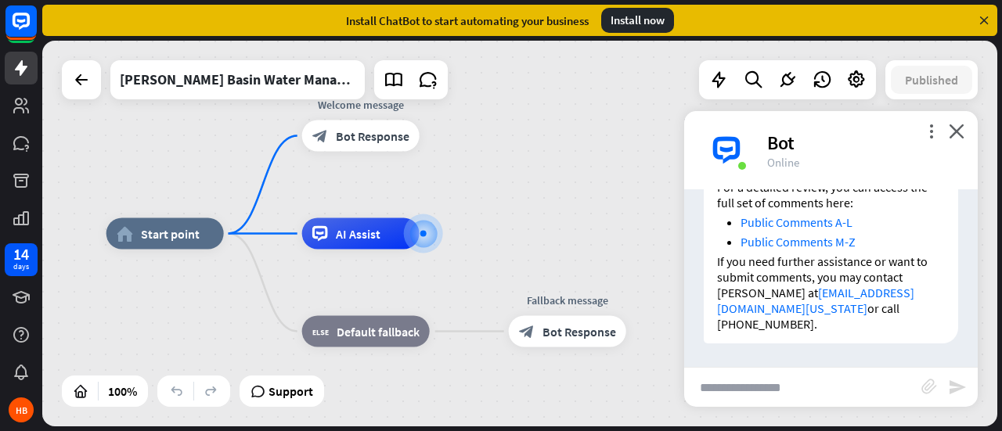
click at [783, 391] on input "text" at bounding box center [802, 387] width 237 height 39
type input "**********"
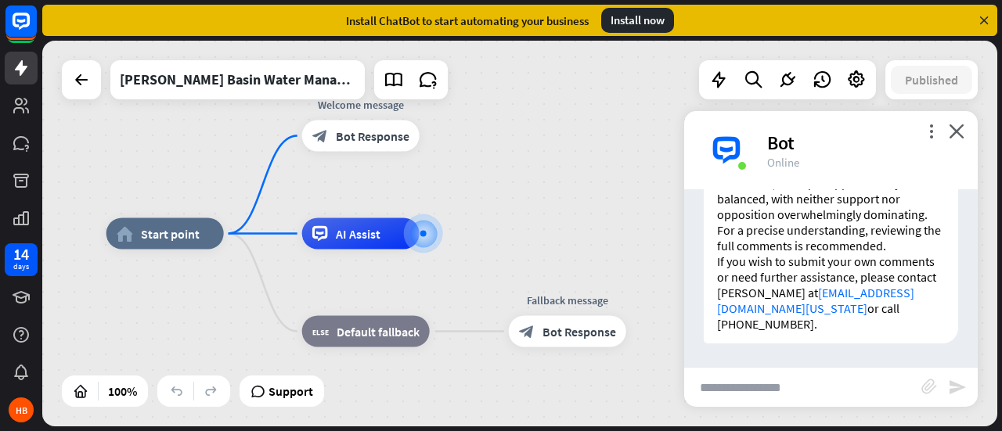
scroll to position [3035, 0]
click at [773, 386] on input "text" at bounding box center [802, 387] width 237 height 39
type input "**********"
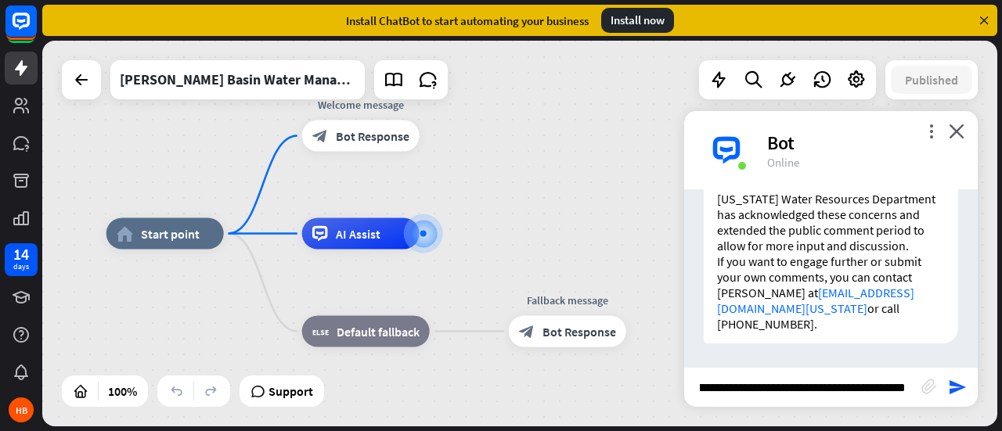
type input "**********"
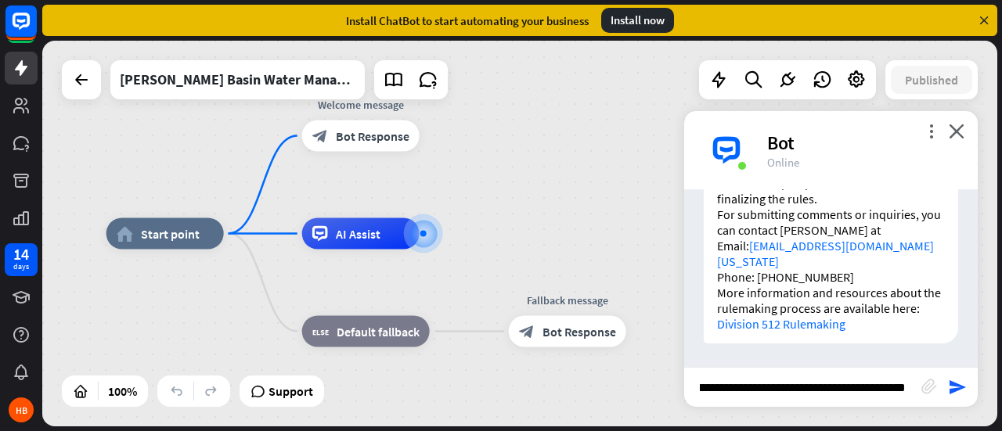
scroll to position [0, 490]
click at [762, 390] on input "**********" at bounding box center [802, 387] width 237 height 39
click at [818, 389] on input "**********" at bounding box center [802, 387] width 237 height 39
type input "**********"
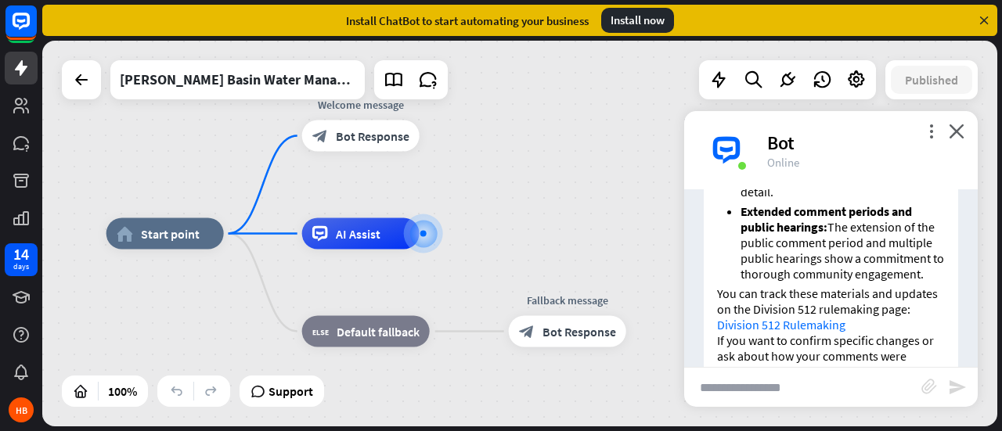
scroll to position [4917, 0]
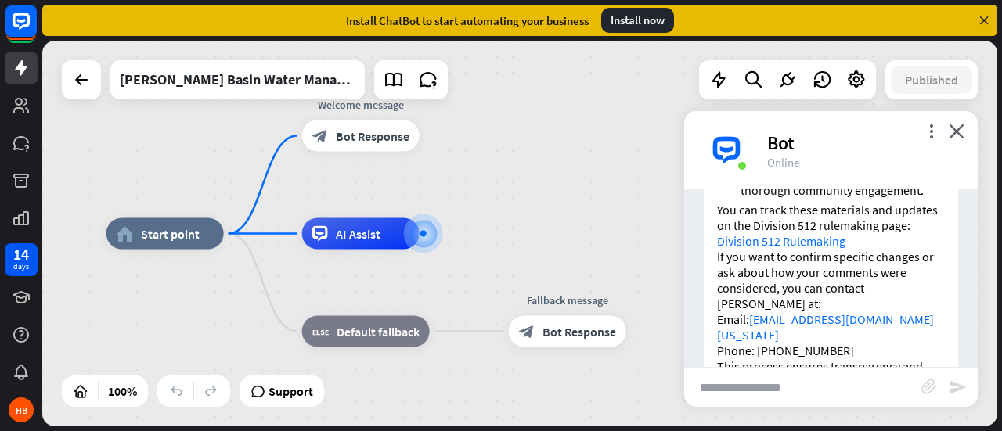
type input "*"
type input "**********"
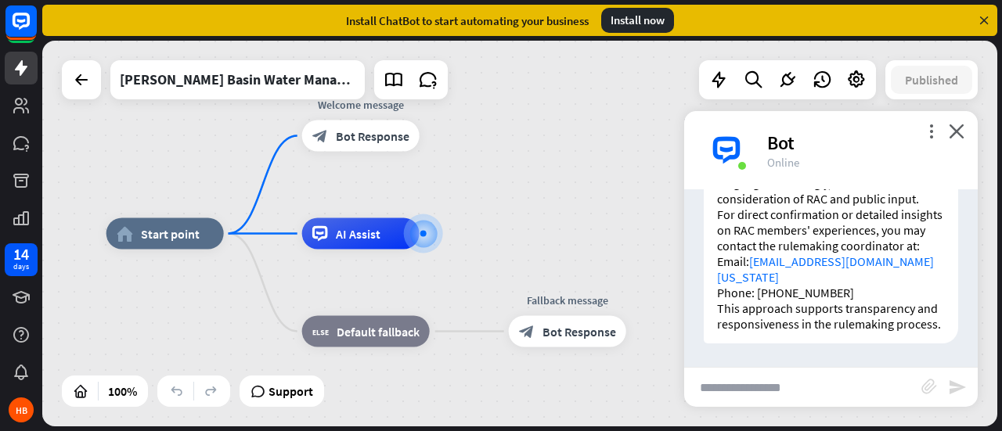
scroll to position [5942, 0]
click at [958, 134] on icon "close" at bounding box center [956, 131] width 16 height 15
